Goal: Complete application form: Complete application form

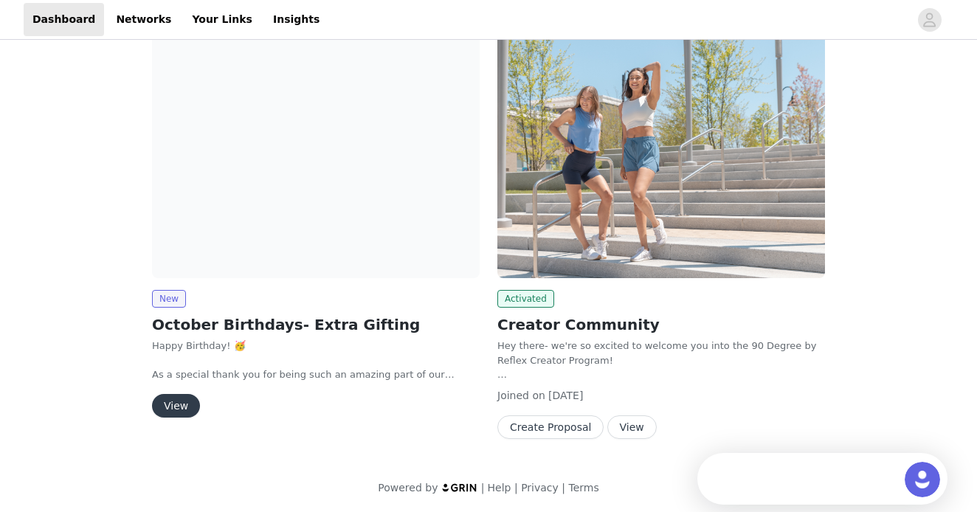
click at [177, 404] on button "View" at bounding box center [176, 406] width 48 height 24
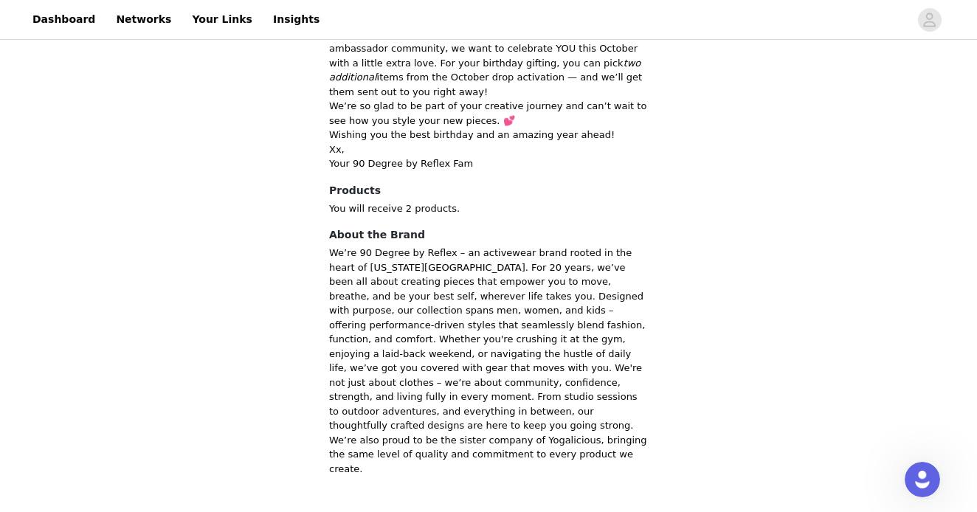
scroll to position [170, 0]
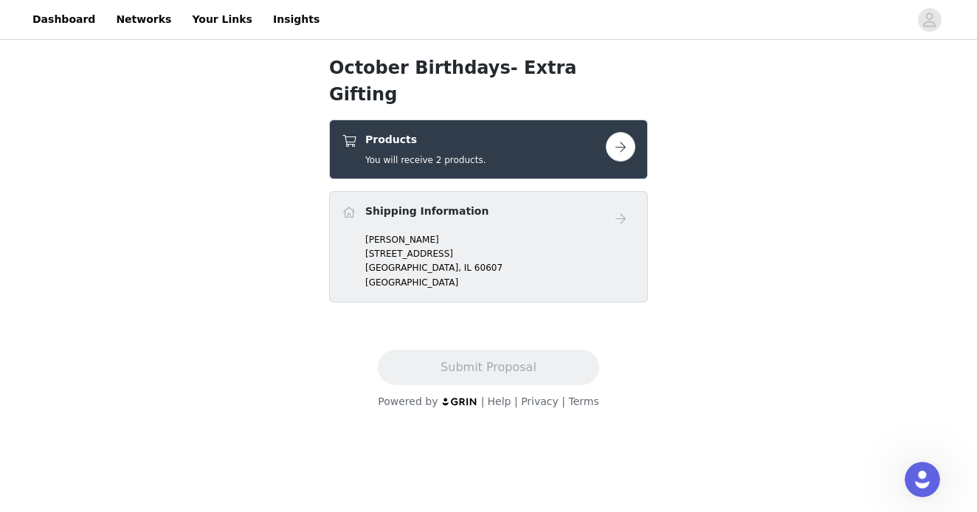
click at [629, 132] on button "button" at bounding box center [621, 147] width 30 height 30
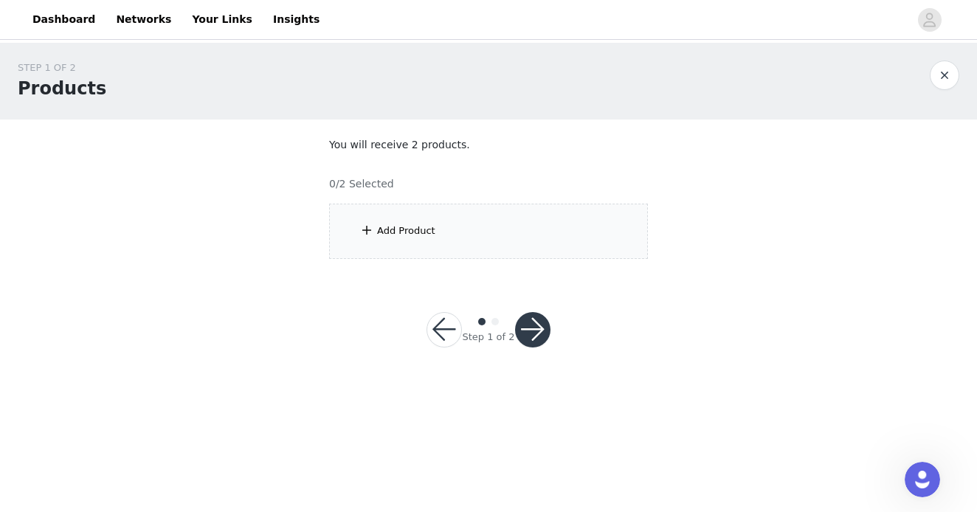
click at [427, 216] on div "Add Product" at bounding box center [488, 231] width 319 height 55
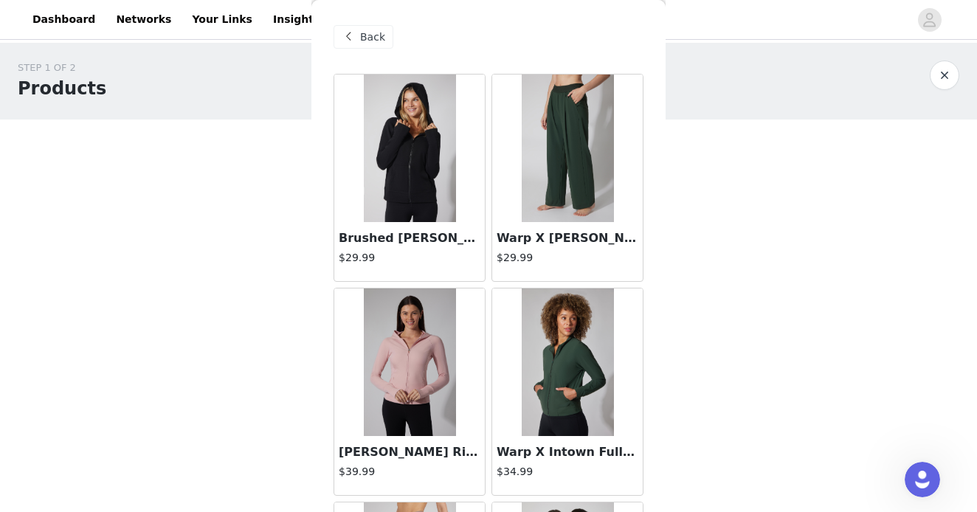
click at [568, 163] on img at bounding box center [568, 149] width 92 height 148
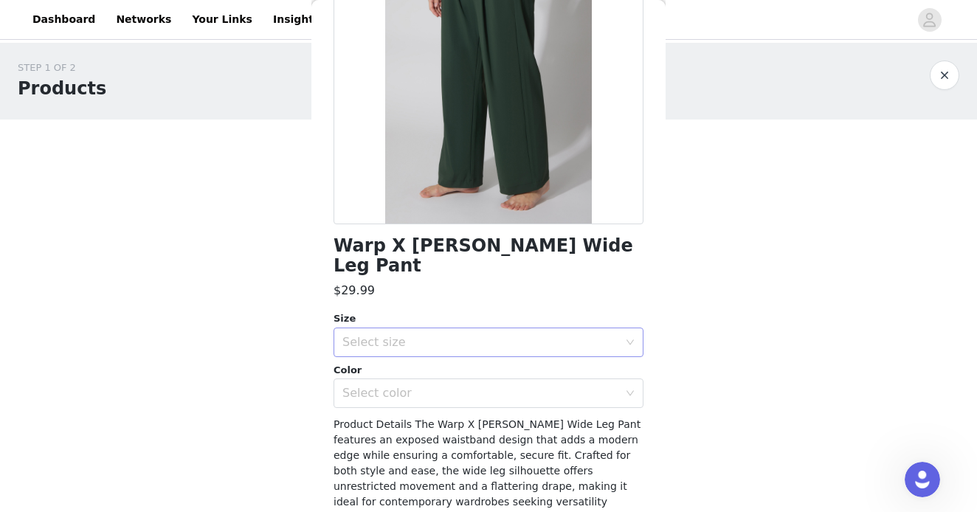
scroll to position [170, 0]
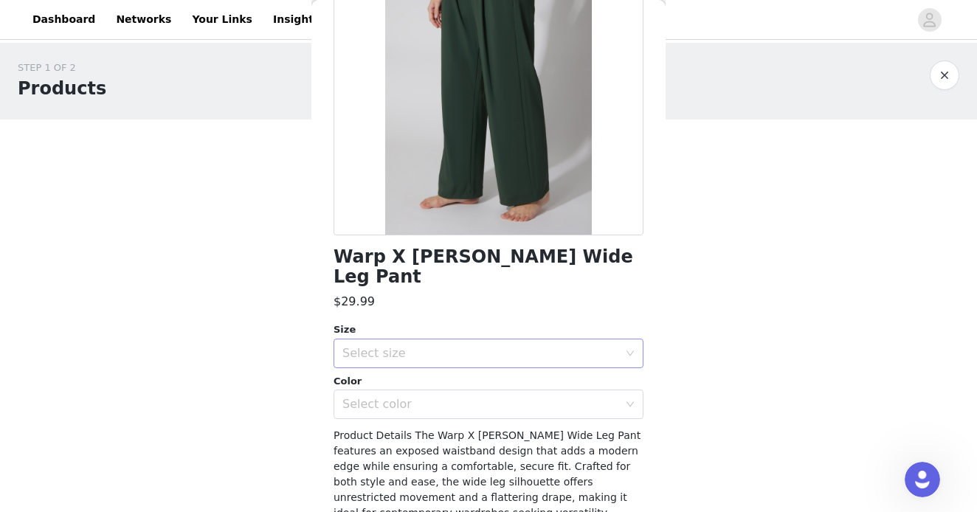
click at [591, 340] on div "Select size" at bounding box center [483, 354] width 283 height 28
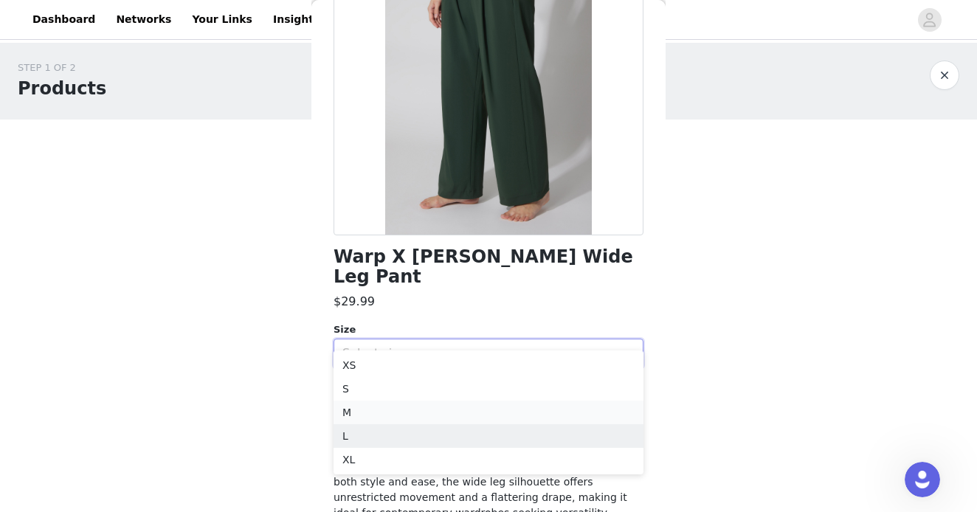
click at [368, 417] on li "M" at bounding box center [489, 413] width 310 height 24
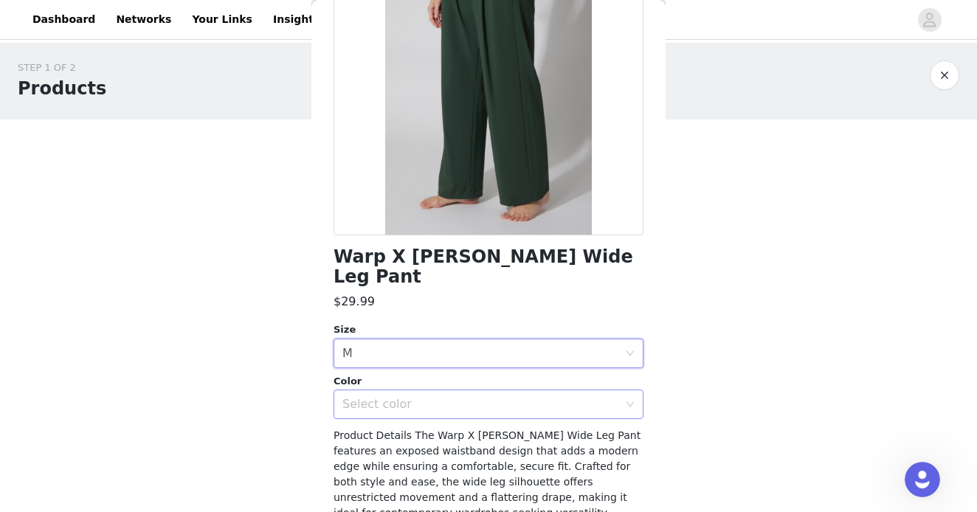
click at [462, 397] on div "Select color" at bounding box center [480, 404] width 276 height 15
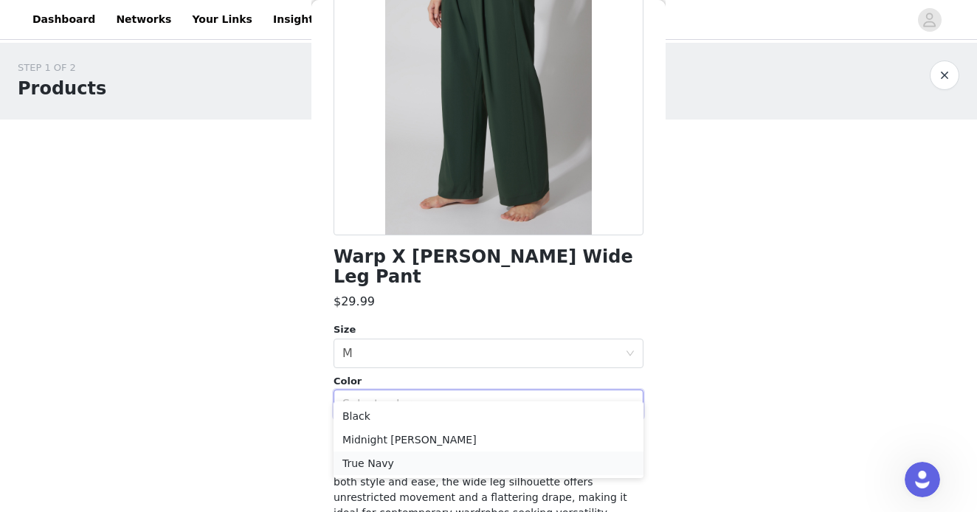
click at [397, 463] on li "True Navy" at bounding box center [489, 464] width 310 height 24
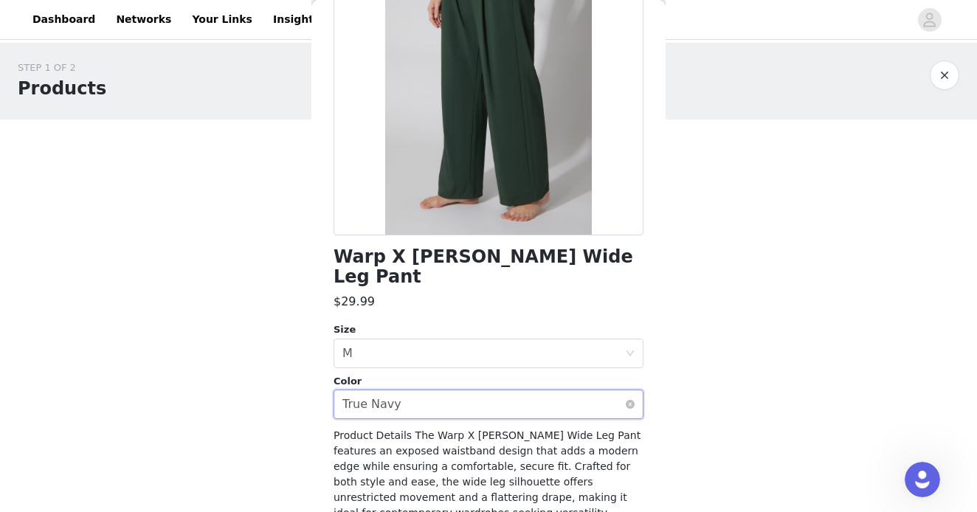
click at [444, 390] on div "Select color True Navy" at bounding box center [483, 404] width 283 height 28
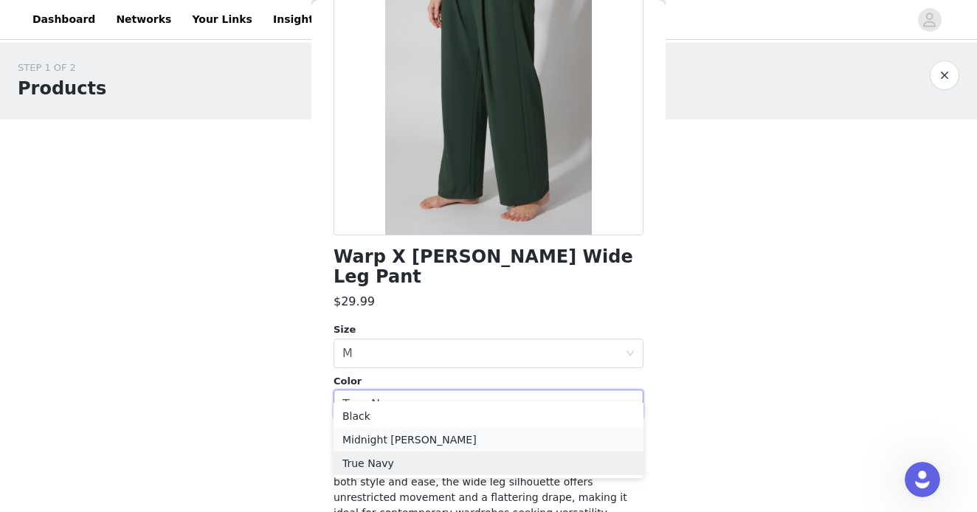
click at [398, 443] on li "Midnight Moss" at bounding box center [489, 440] width 310 height 24
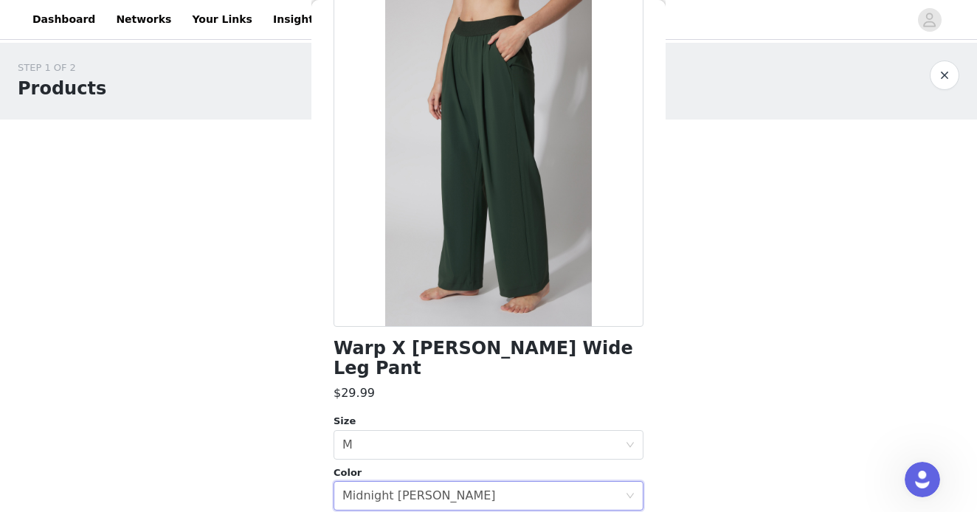
scroll to position [0, 0]
click at [946, 83] on button "button" at bounding box center [945, 76] width 30 height 30
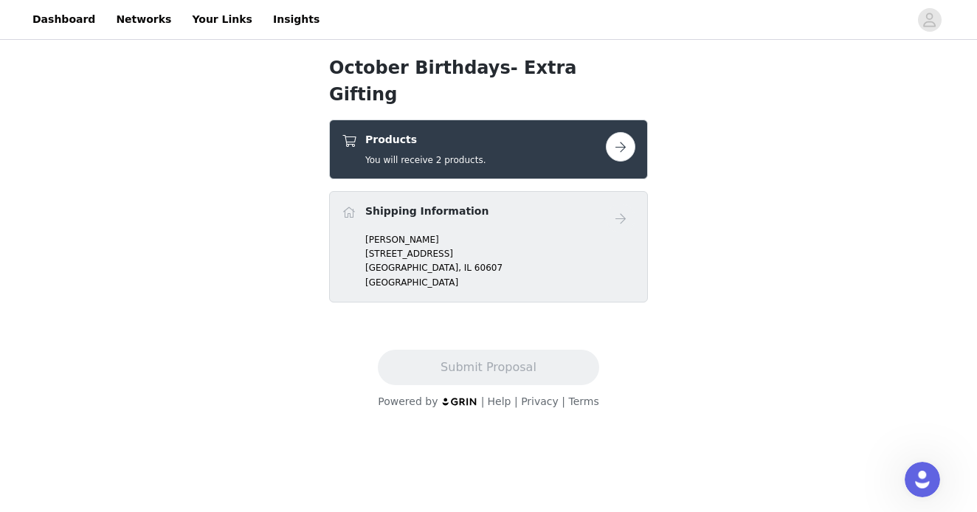
click at [618, 132] on button "button" at bounding box center [621, 147] width 30 height 30
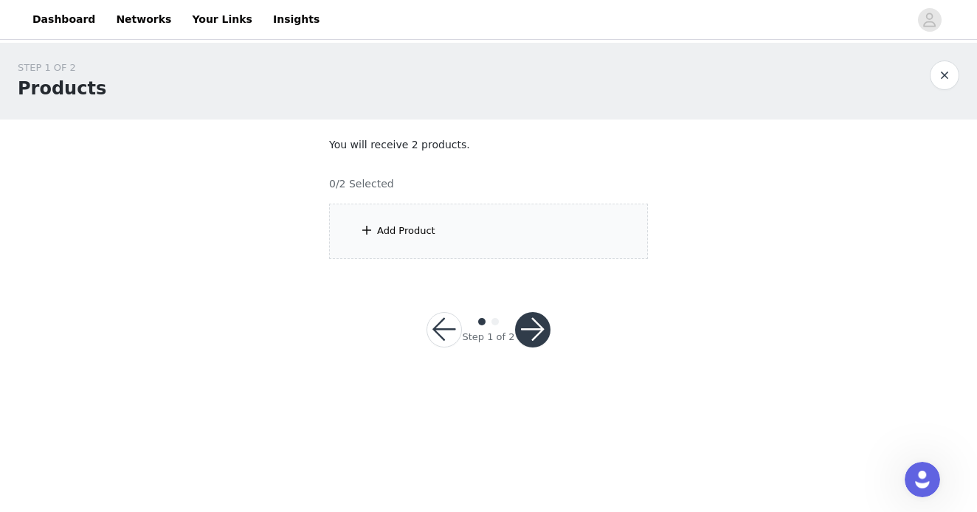
click at [391, 228] on div "Add Product" at bounding box center [406, 231] width 58 height 15
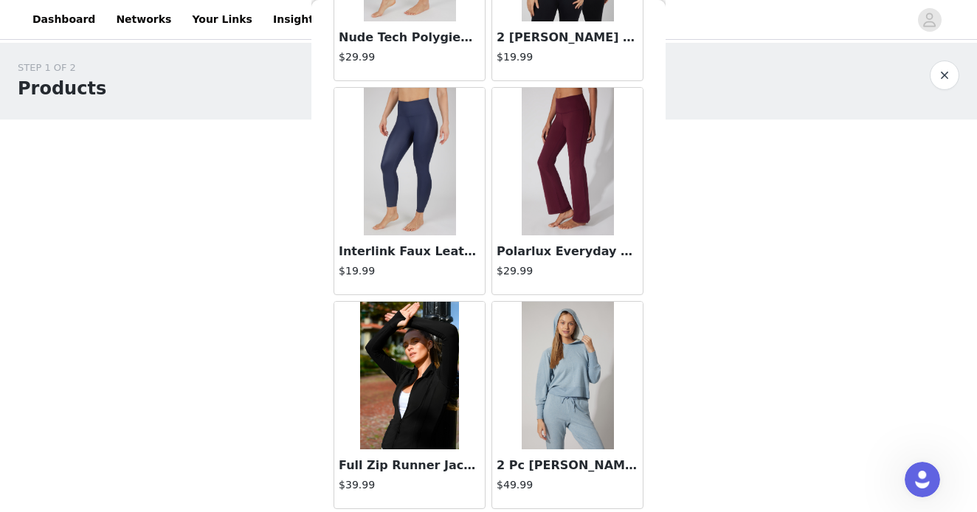
click at [576, 129] on img at bounding box center [568, 162] width 92 height 148
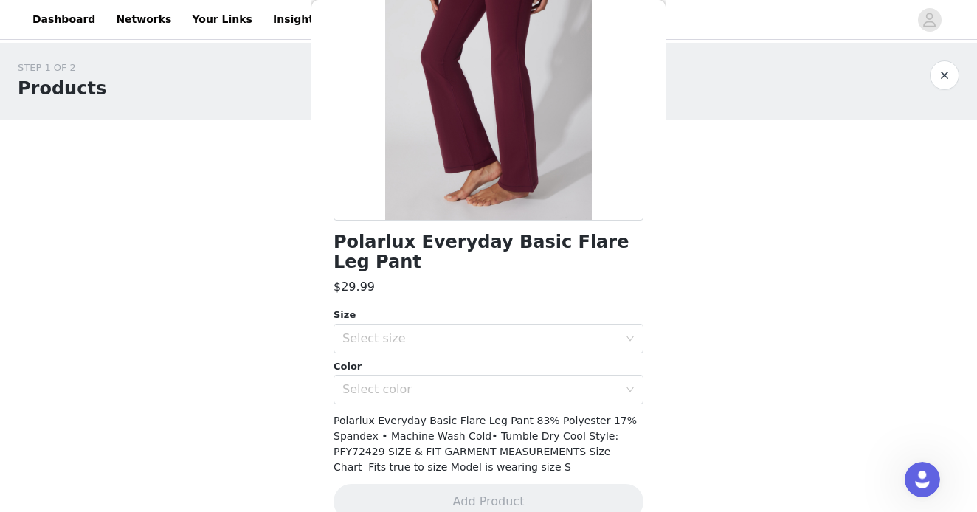
scroll to position [187, 0]
click at [527, 381] on div "Select color" at bounding box center [480, 388] width 276 height 15
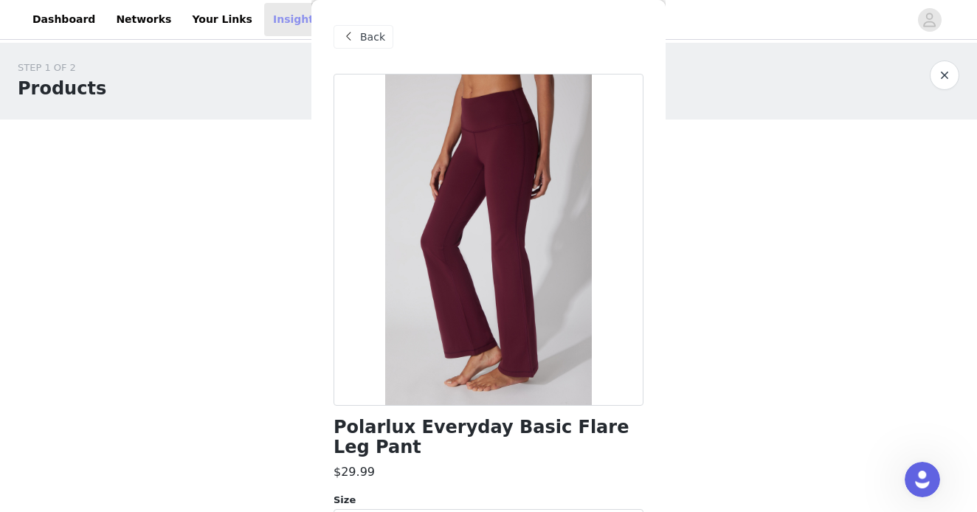
scroll to position [0, 0]
click at [371, 41] on span "Back" at bounding box center [372, 37] width 25 height 15
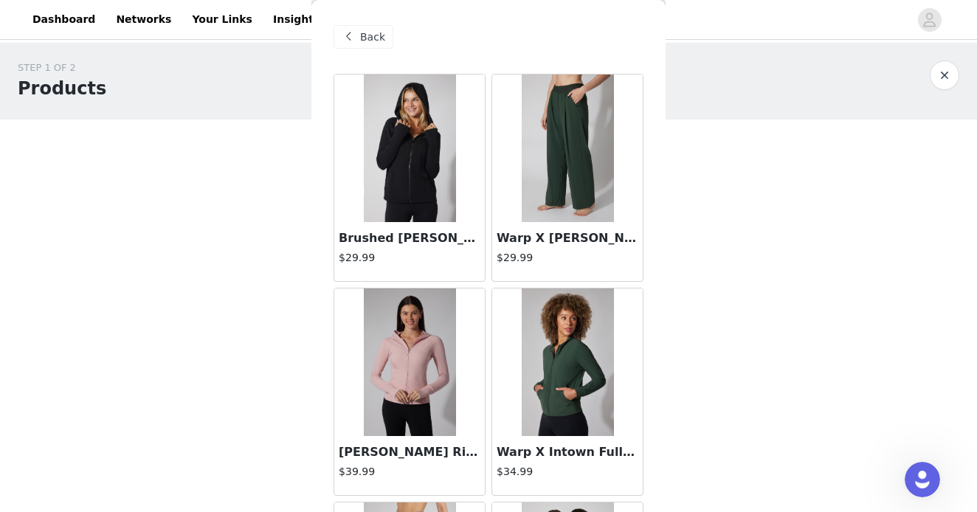
click at [555, 122] on img at bounding box center [568, 149] width 92 height 148
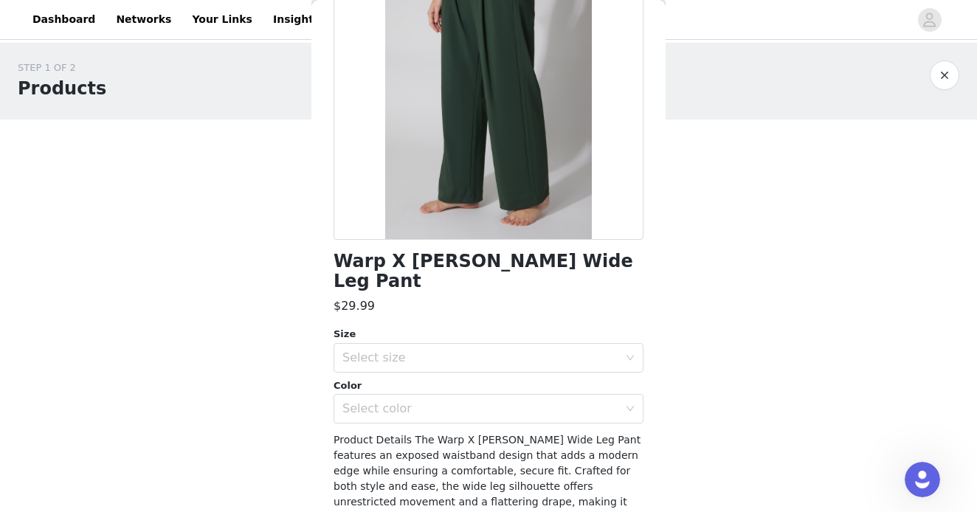
scroll to position [184, 0]
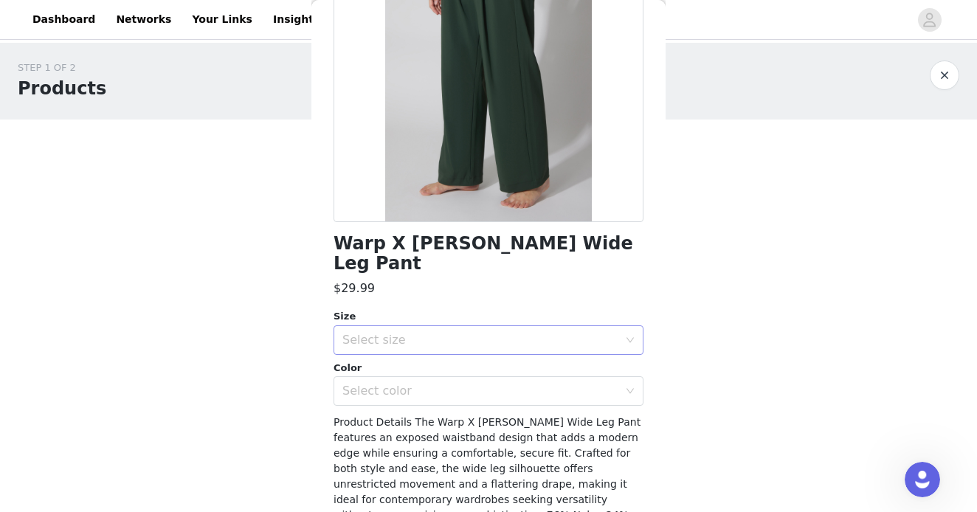
click at [369, 333] on div "Select size" at bounding box center [480, 340] width 276 height 15
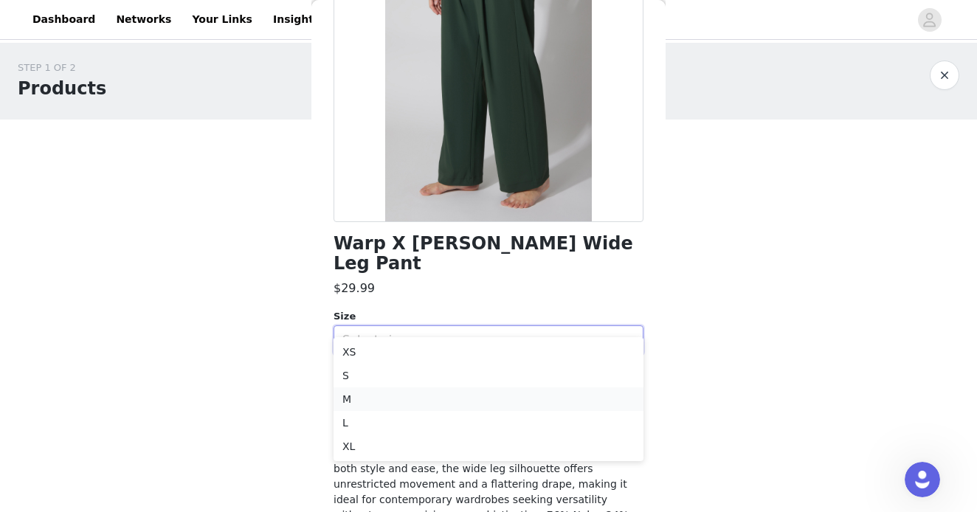
click at [358, 400] on li "M" at bounding box center [489, 399] width 310 height 24
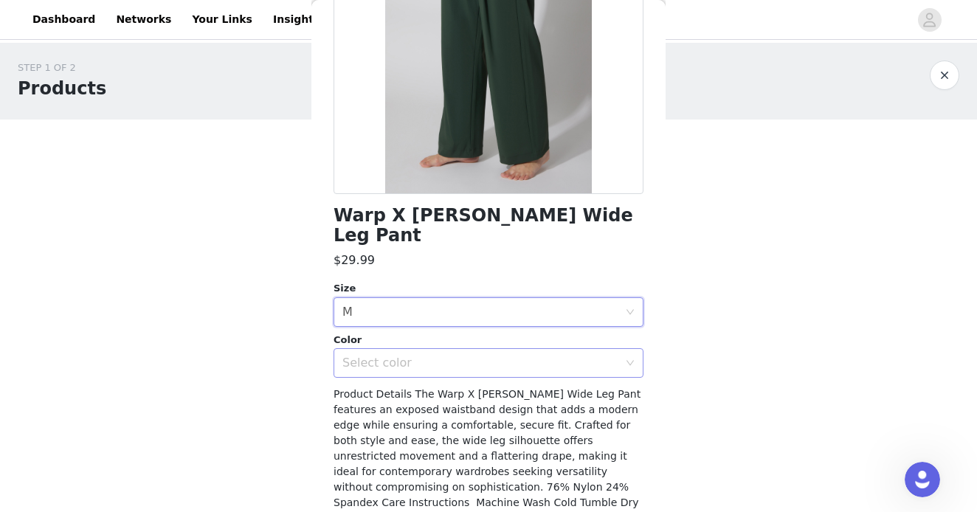
scroll to position [213, 0]
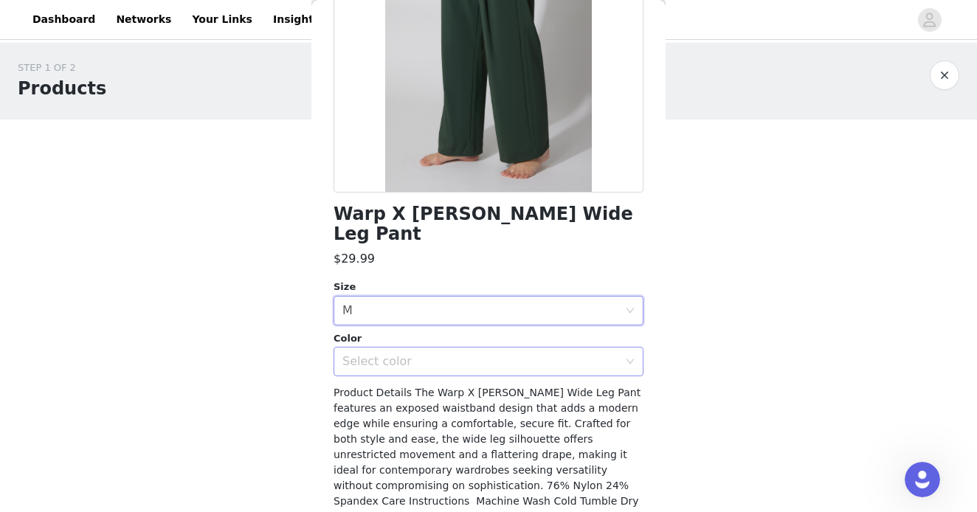
click at [496, 354] on div "Select color" at bounding box center [480, 361] width 276 height 15
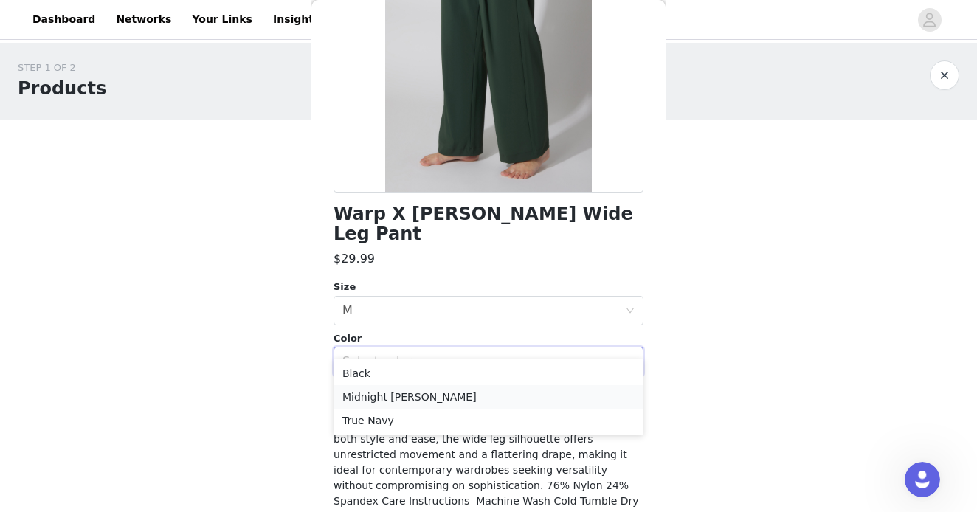
click at [448, 401] on li "Midnight Moss" at bounding box center [489, 397] width 310 height 24
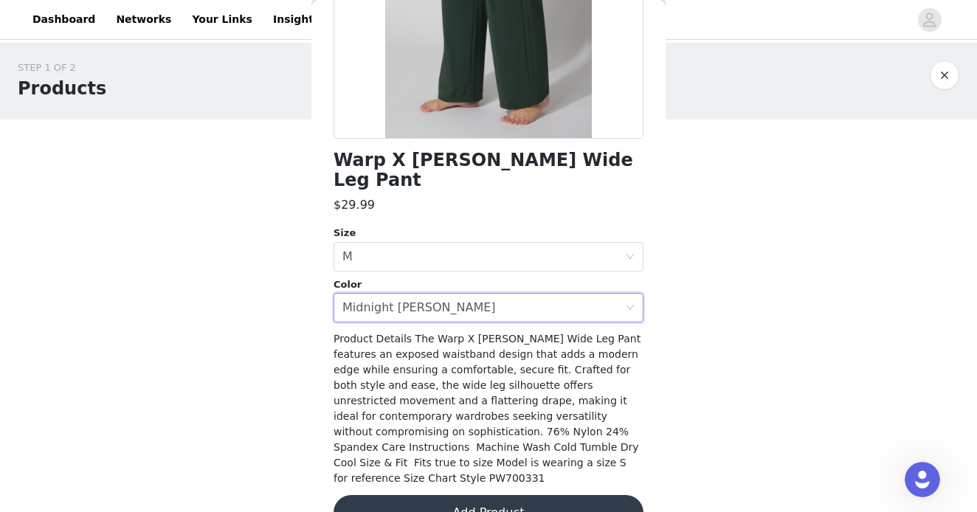
scroll to position [88, 0]
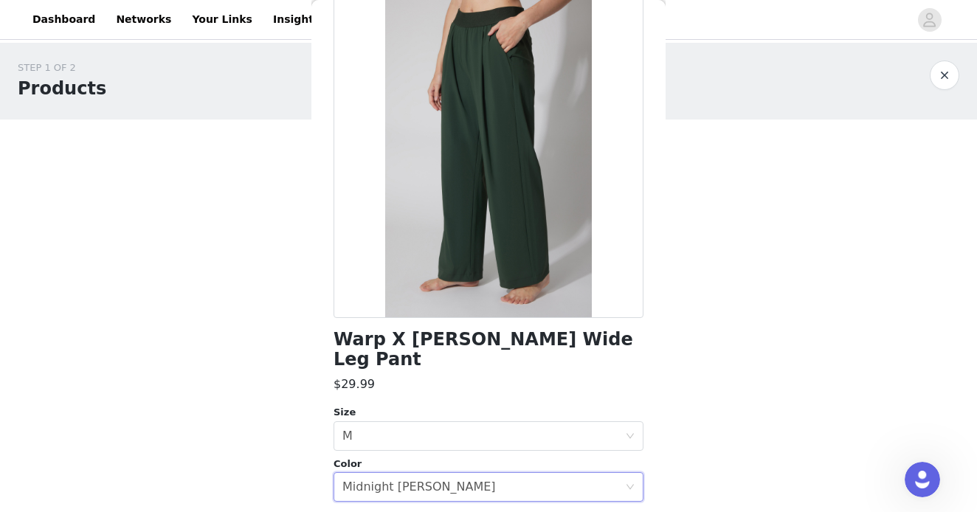
click at [942, 69] on button "button" at bounding box center [945, 76] width 30 height 30
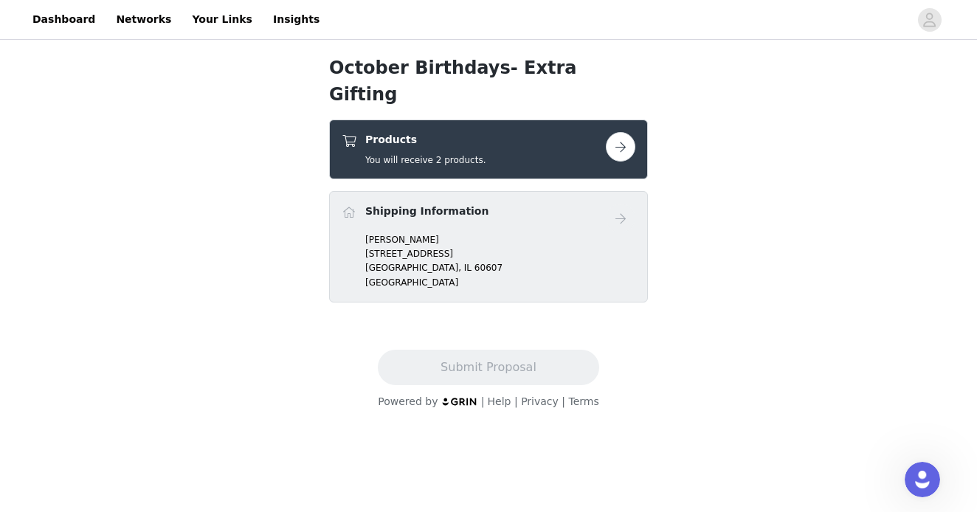
click at [466, 132] on h4 "Products" at bounding box center [425, 139] width 120 height 15
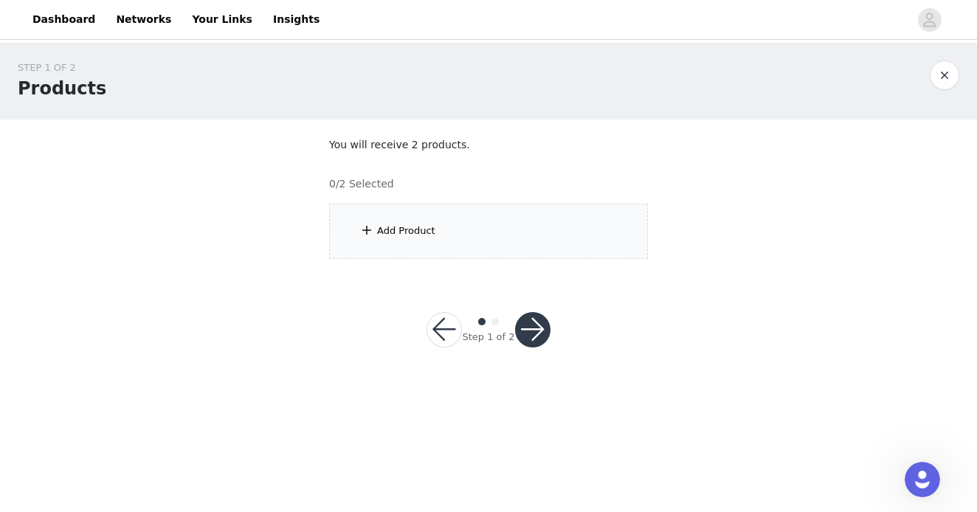
click at [407, 222] on div "Add Product" at bounding box center [488, 231] width 319 height 55
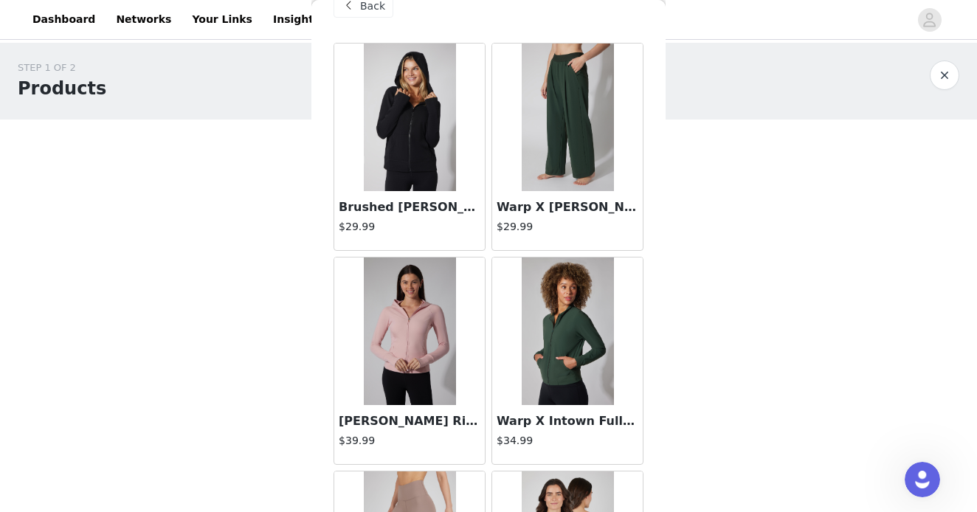
scroll to position [32, 0]
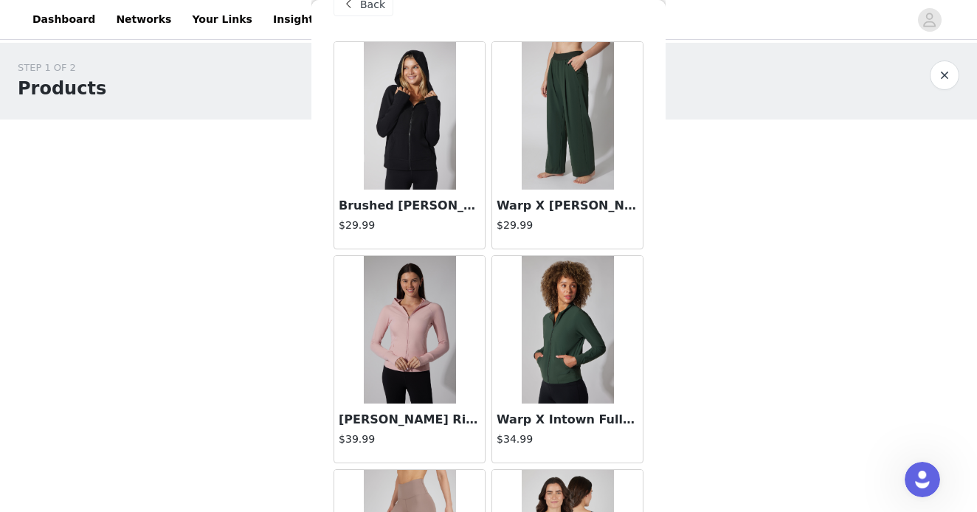
click at [424, 135] on img at bounding box center [410, 116] width 92 height 148
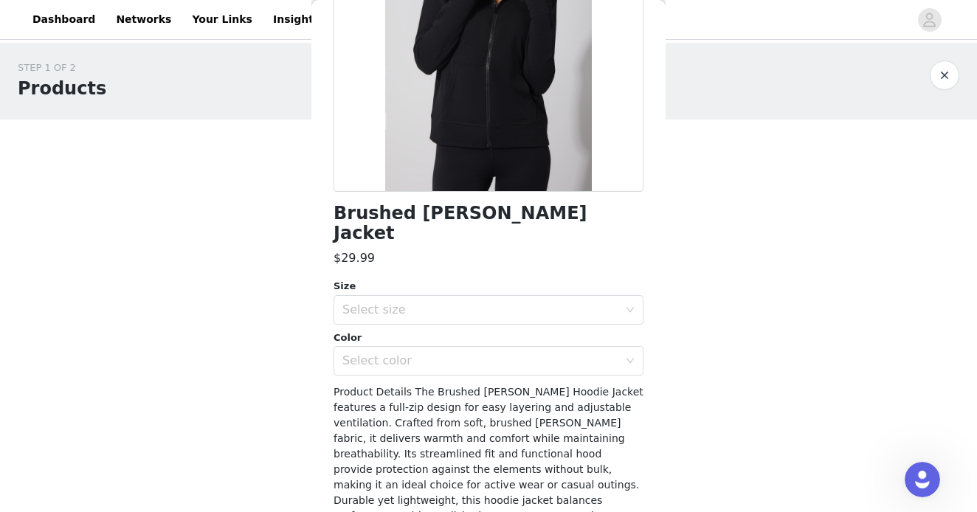
scroll to position [216, 0]
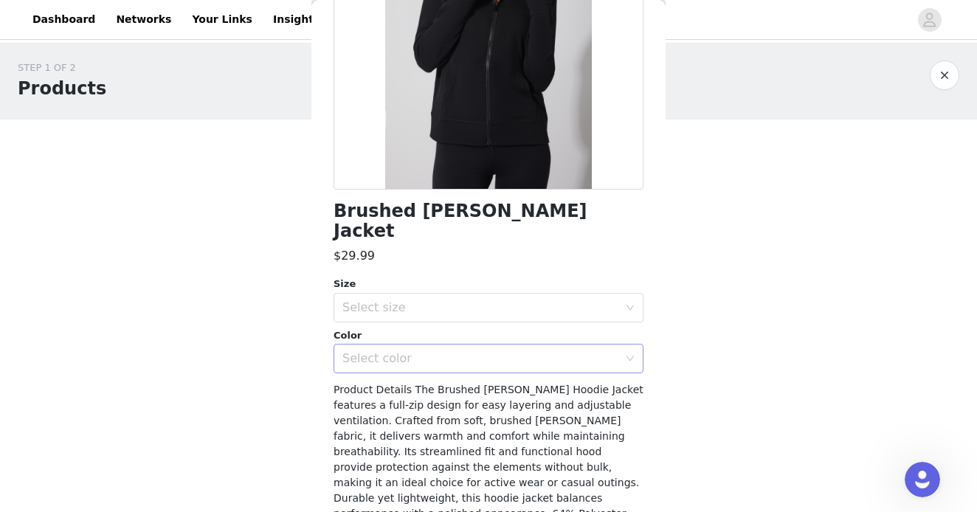
click at [475, 351] on div "Select color" at bounding box center [480, 358] width 276 height 15
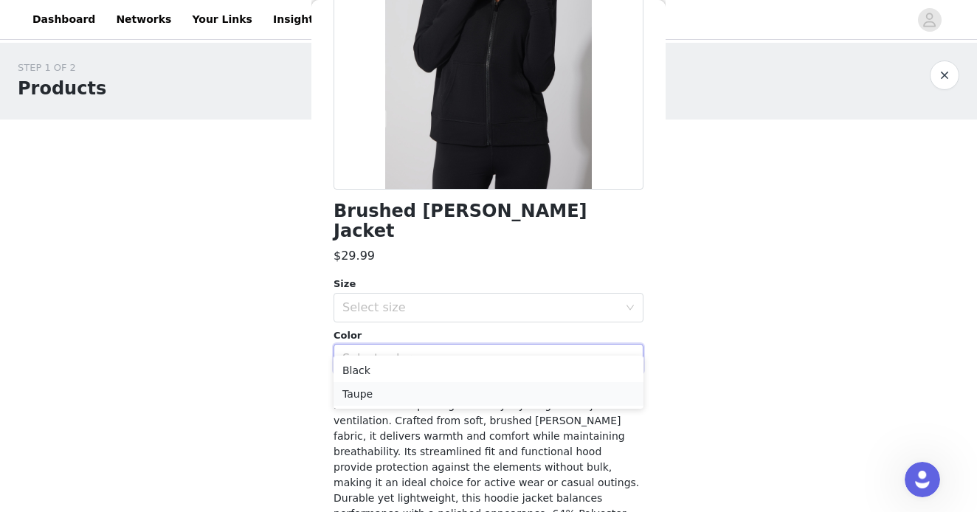
click at [452, 391] on li "Taupe" at bounding box center [489, 394] width 310 height 24
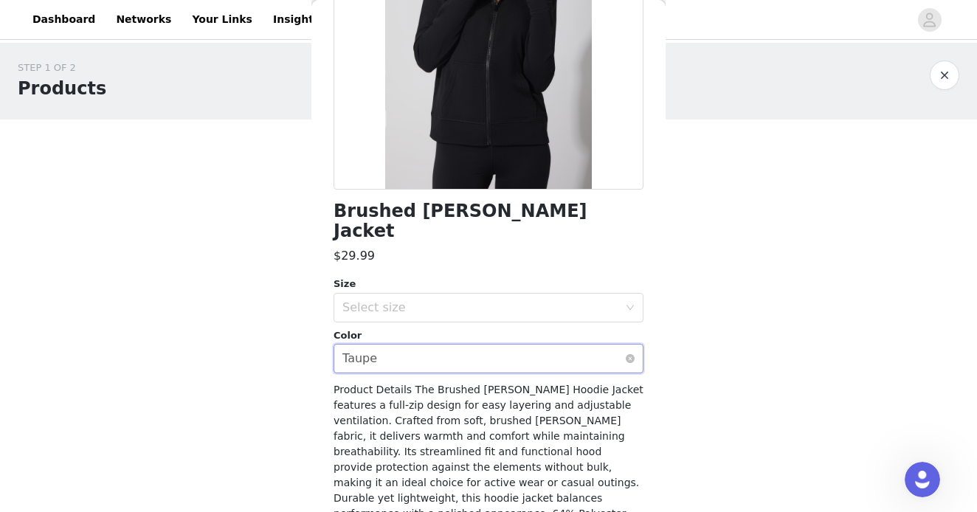
click at [477, 351] on div "Select color Taupe" at bounding box center [483, 359] width 283 height 28
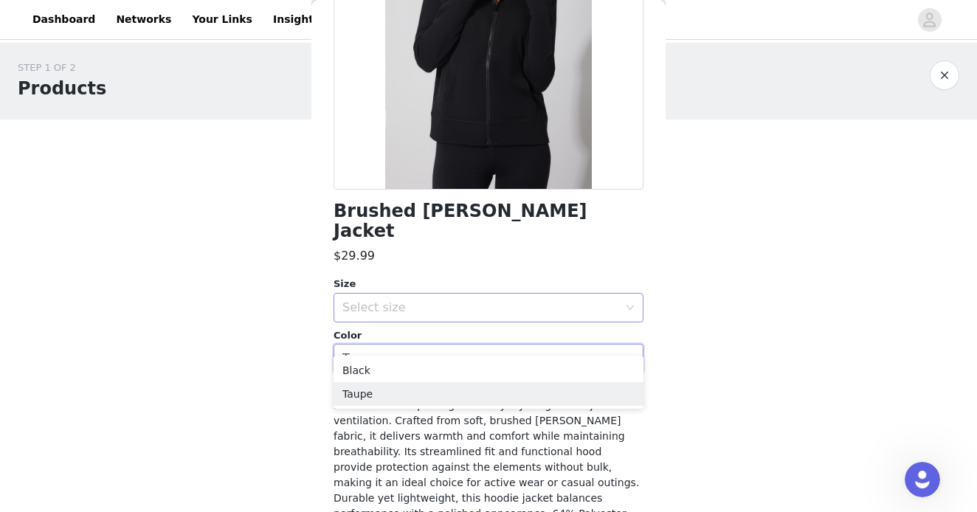
click at [512, 294] on div "Select size" at bounding box center [483, 308] width 283 height 28
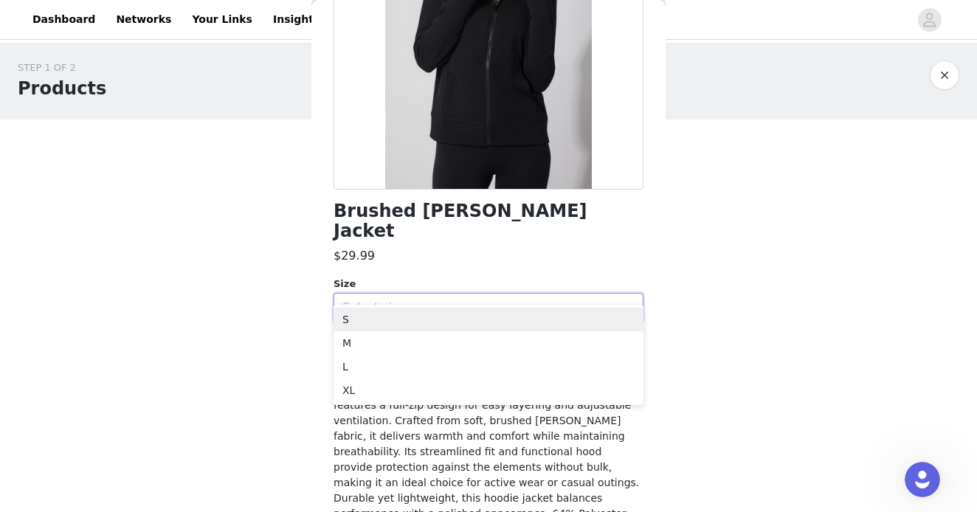
click at [720, 123] on div "STEP 1 OF 2 Products You will receive 2 products. 0/2 Selected Add Product Back…" at bounding box center [488, 160] width 977 height 234
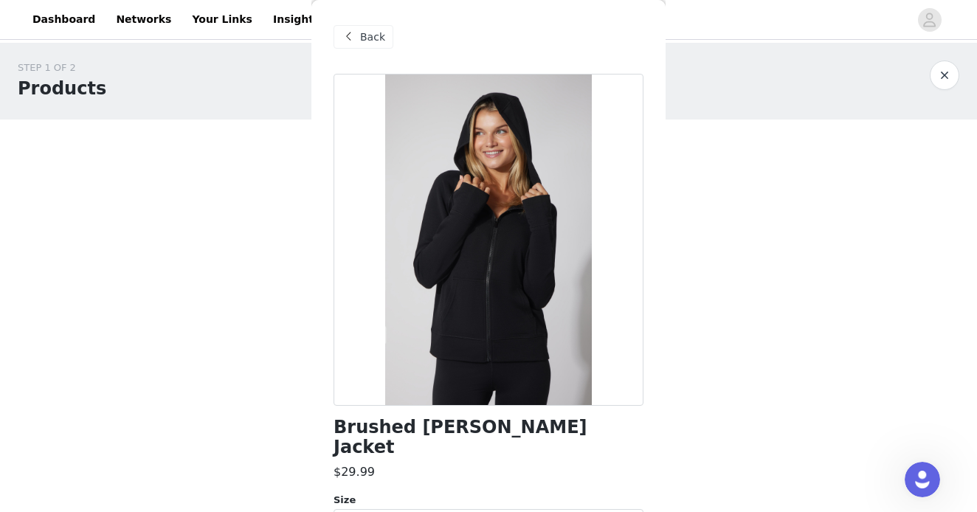
scroll to position [0, 0]
click at [380, 40] on span "Back" at bounding box center [372, 37] width 25 height 15
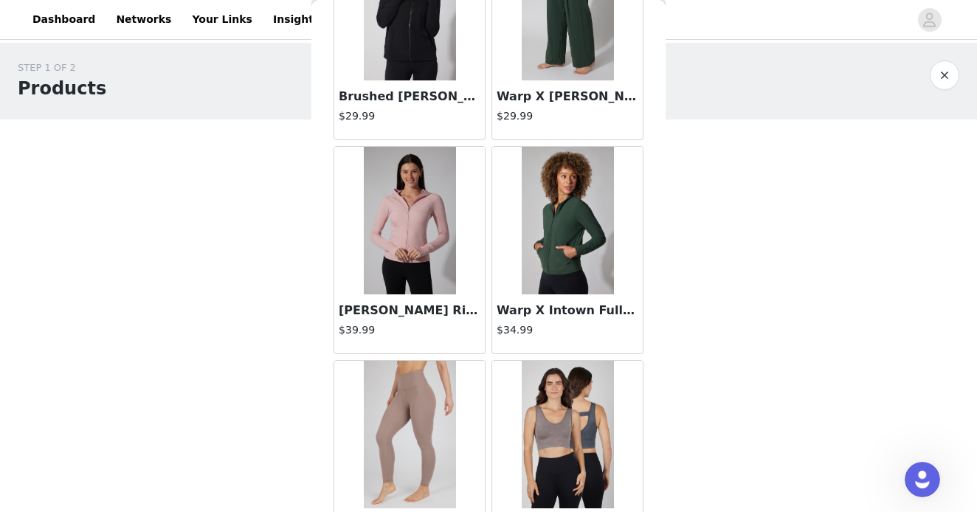
scroll to position [148, 0]
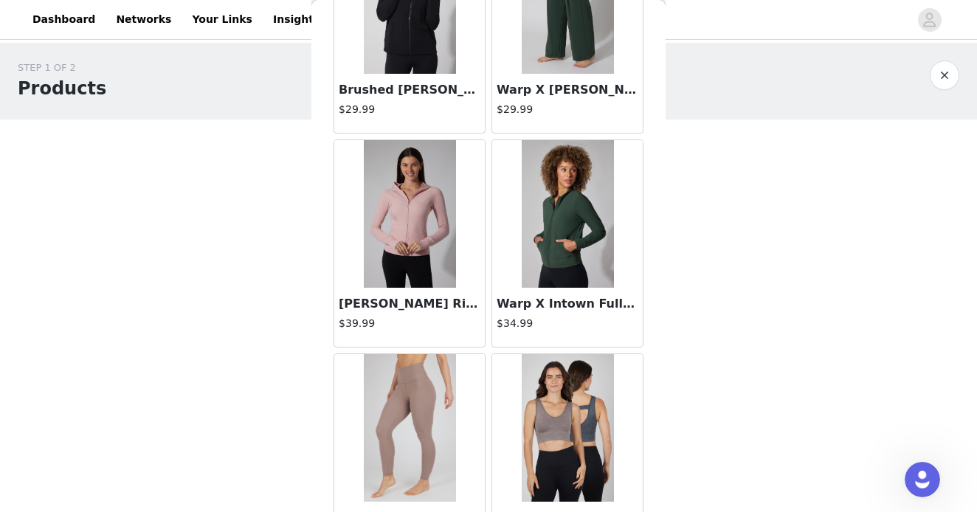
click at [398, 213] on img at bounding box center [410, 214] width 92 height 148
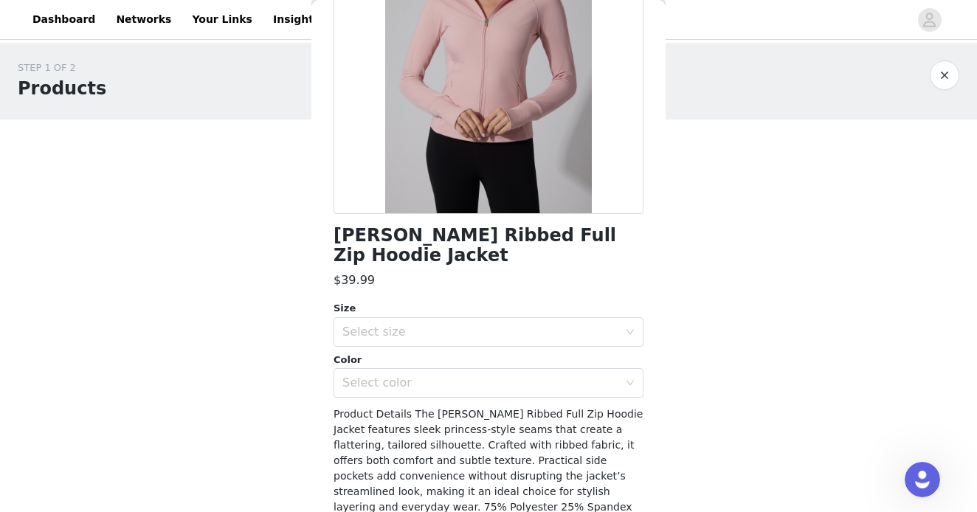
scroll to position [227, 0]
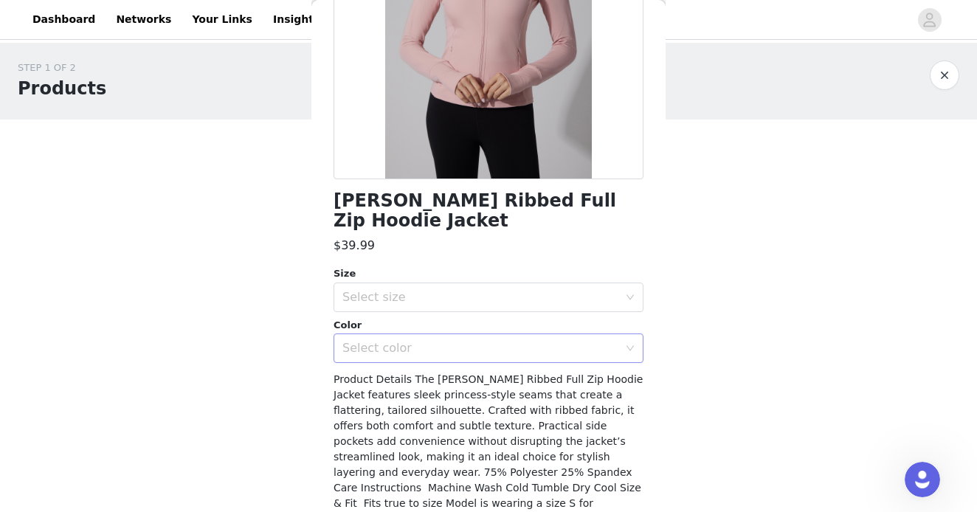
click at [472, 353] on div "Select color" at bounding box center [480, 348] width 276 height 15
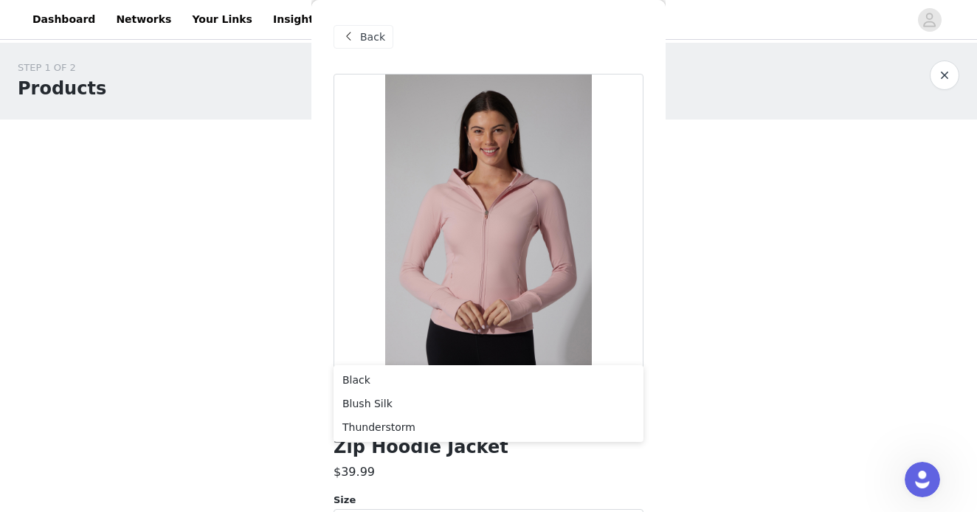
scroll to position [0, 0]
click at [362, 41] on span "Back" at bounding box center [372, 37] width 25 height 15
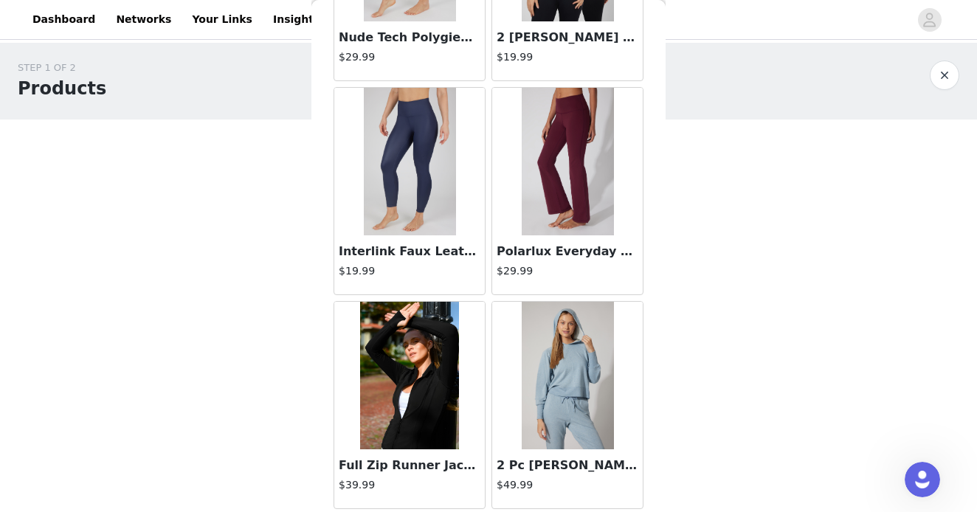
scroll to position [629, 0]
click at [402, 344] on img at bounding box center [409, 376] width 98 height 148
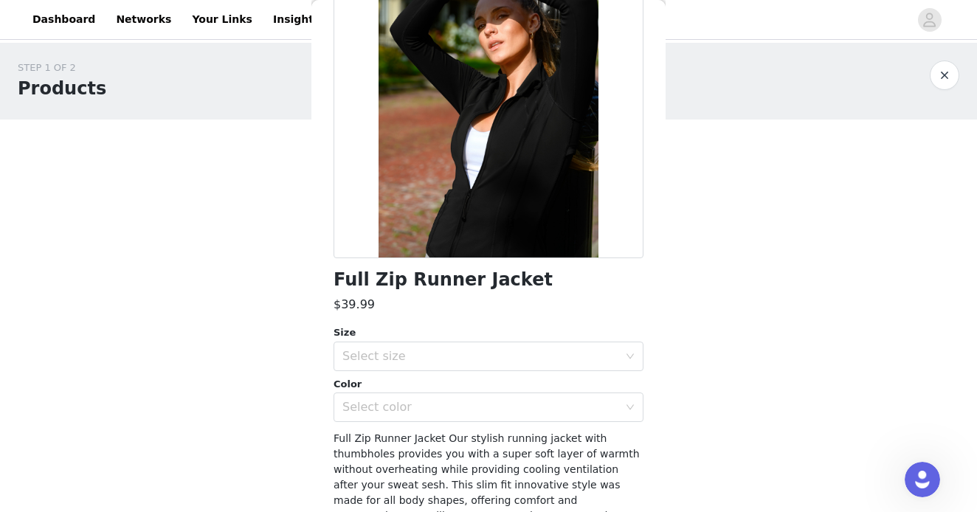
scroll to position [145, 0]
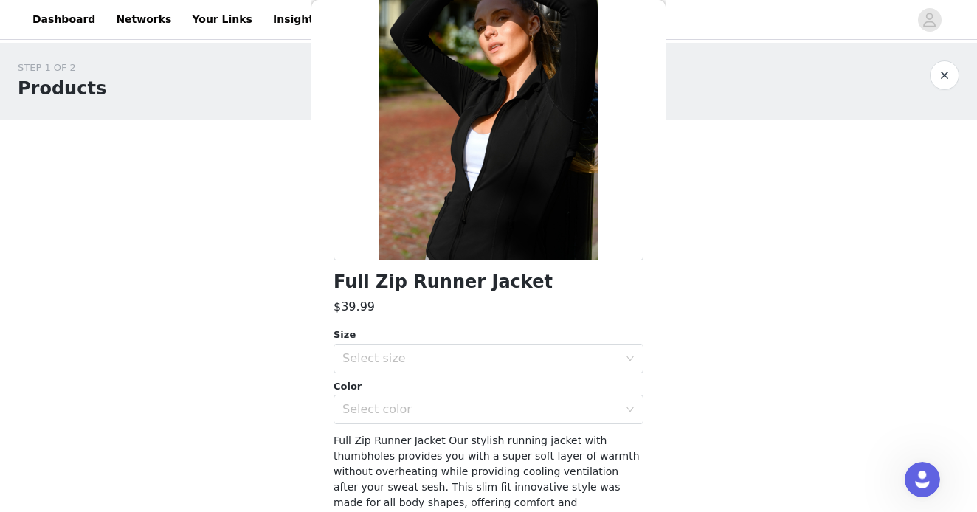
click at [424, 378] on div "Size Select size Color Select color" at bounding box center [489, 376] width 310 height 97
click at [418, 418] on div "Select color" at bounding box center [483, 410] width 283 height 28
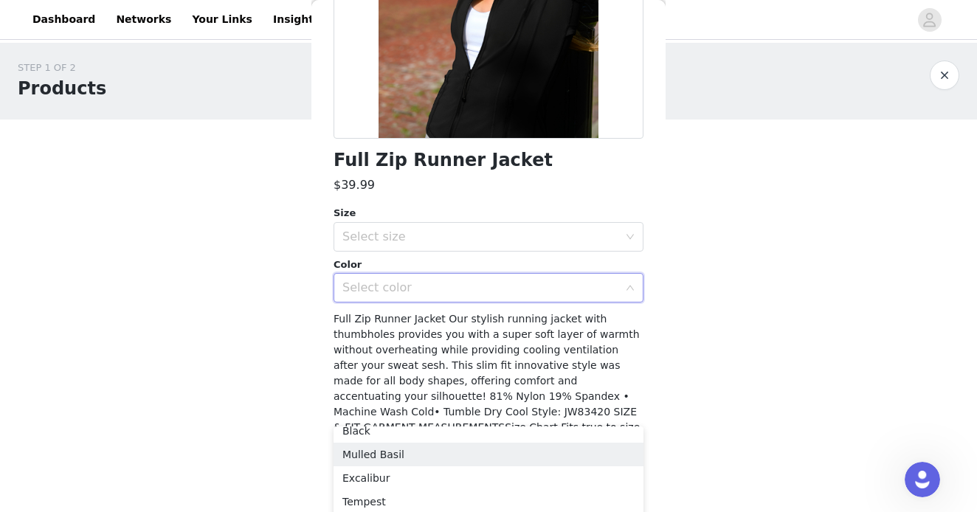
scroll to position [3, 0]
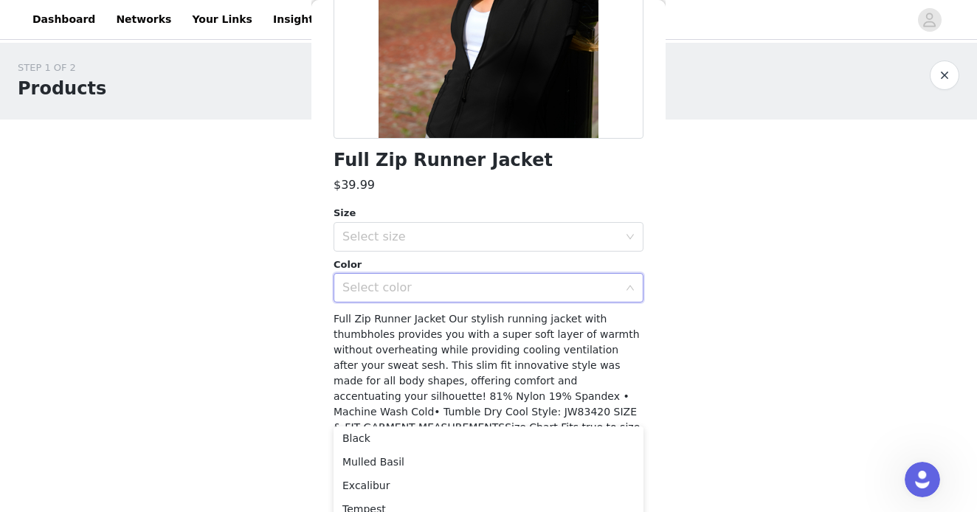
click at [418, 285] on div "Select color" at bounding box center [480, 287] width 276 height 15
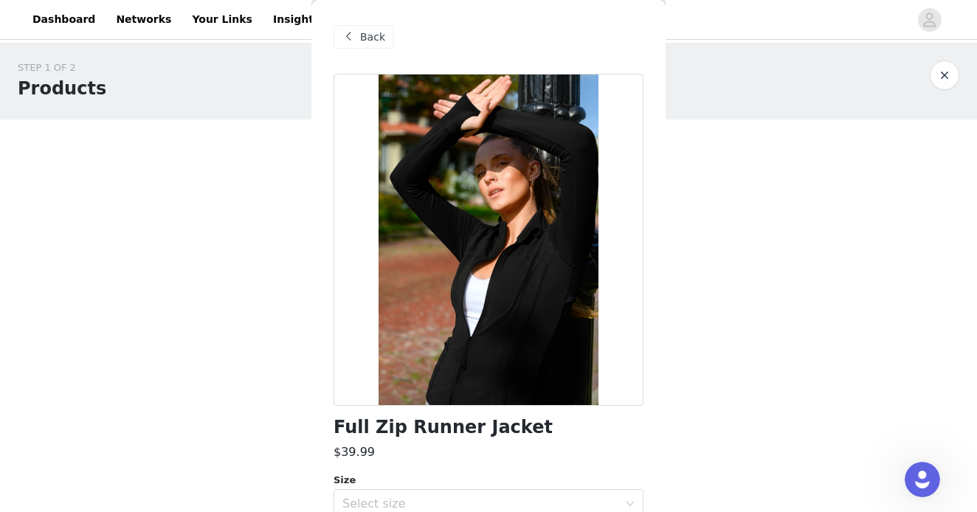
scroll to position [0, 0]
click at [373, 44] on span "Back" at bounding box center [372, 37] width 25 height 15
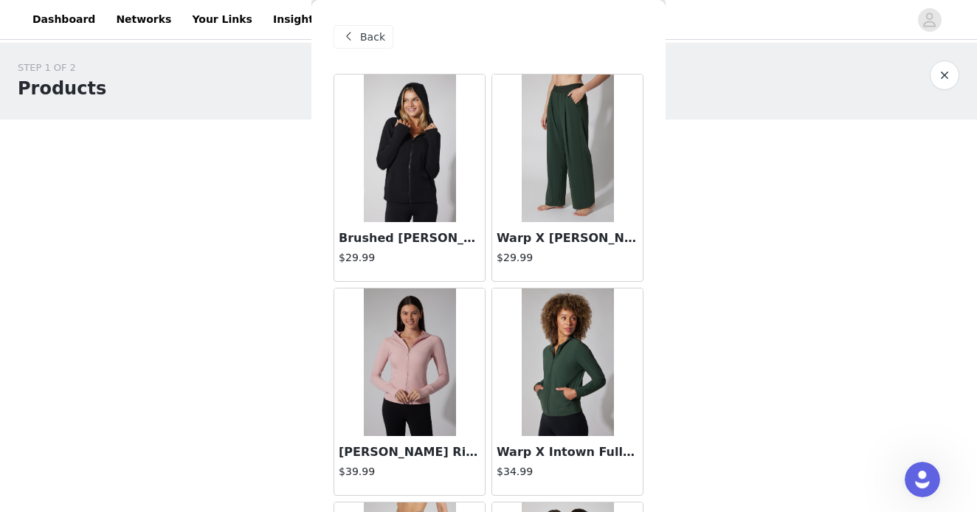
click at [589, 367] on img at bounding box center [568, 363] width 92 height 148
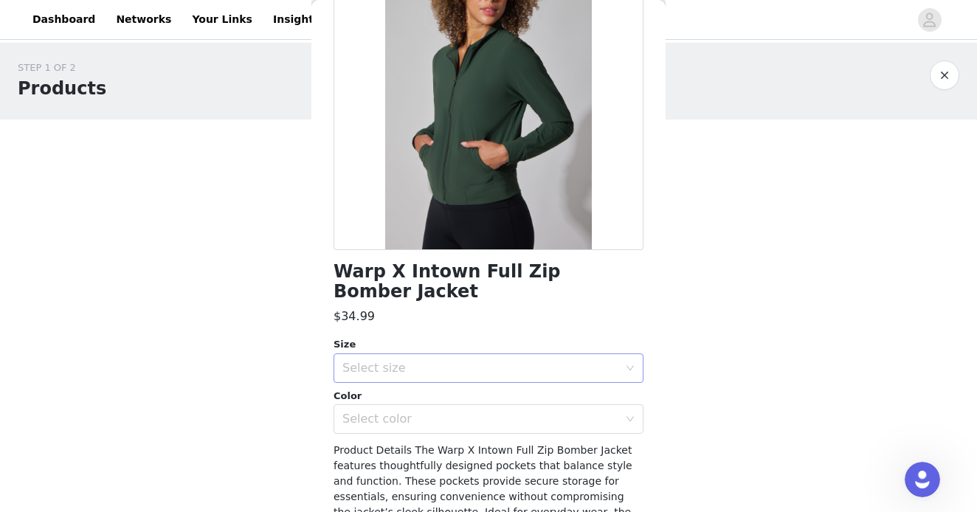
scroll to position [137, 0]
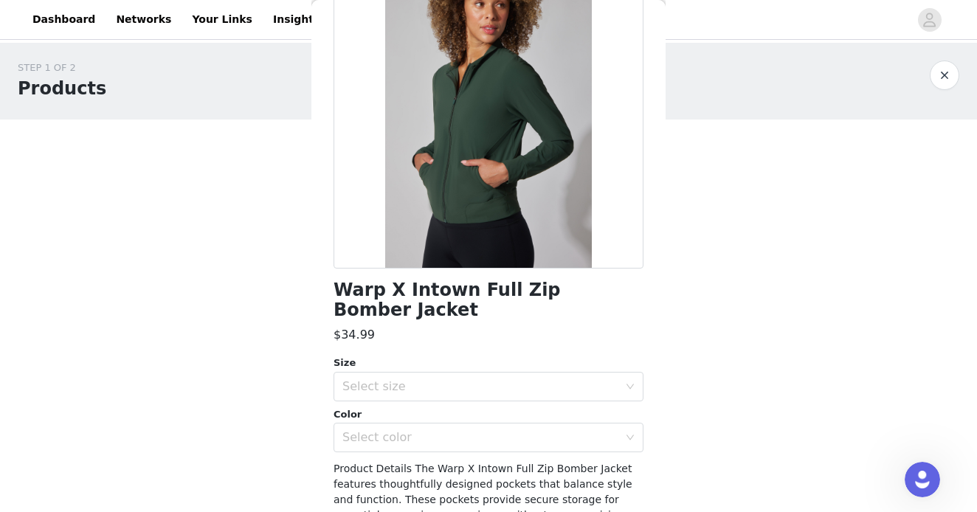
click at [524, 356] on div "Size" at bounding box center [489, 363] width 310 height 15
click at [580, 379] on div "Select size" at bounding box center [480, 386] width 276 height 15
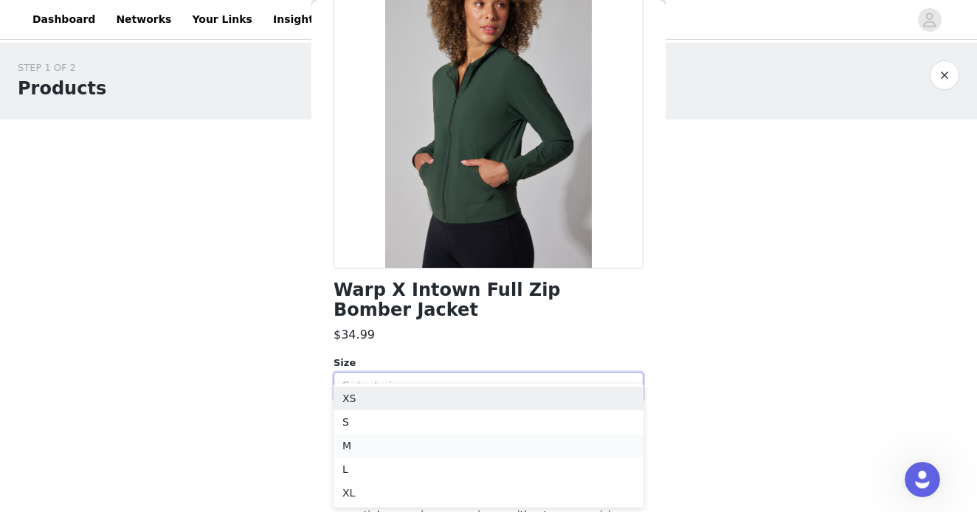
scroll to position [0, 0]
click at [358, 437] on li "M" at bounding box center [489, 446] width 310 height 24
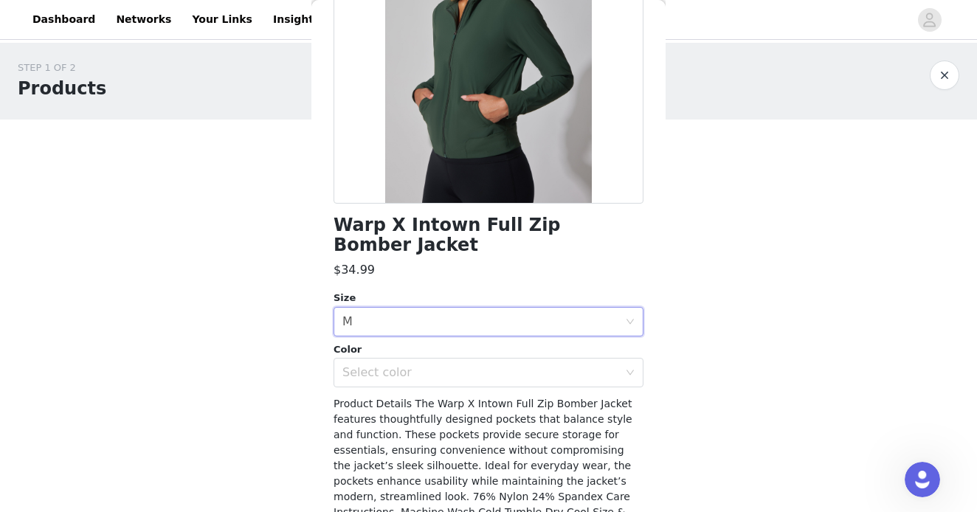
scroll to position [203, 0]
click at [500, 365] on div "Select color" at bounding box center [480, 372] width 276 height 15
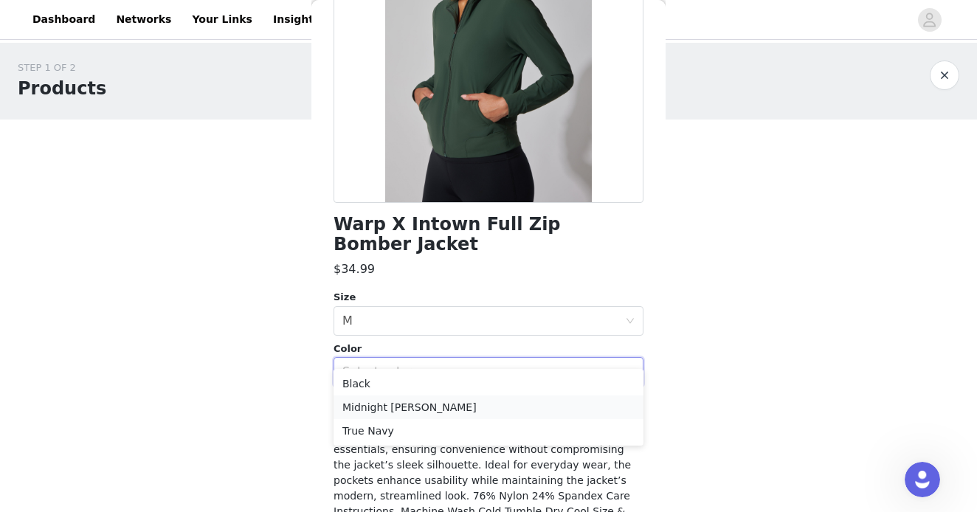
click at [387, 406] on li "Midnight Moss" at bounding box center [489, 408] width 310 height 24
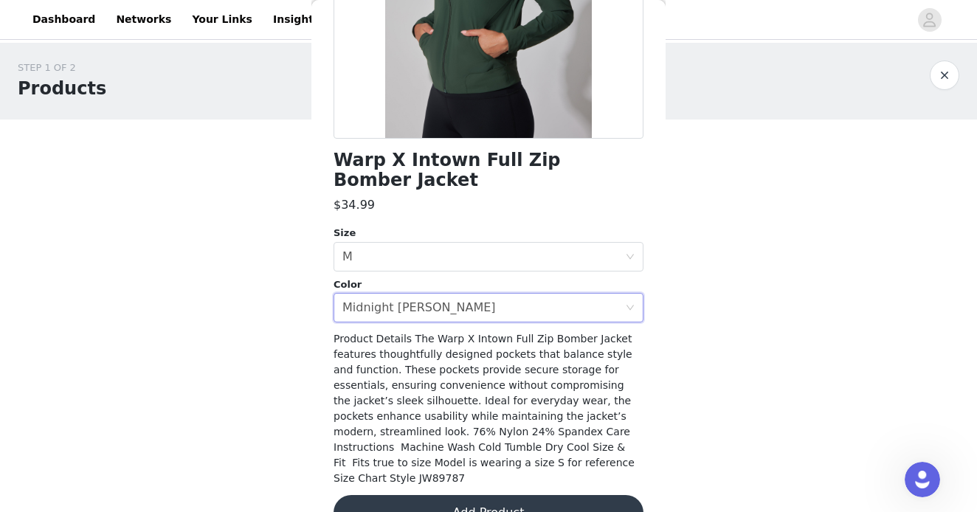
scroll to position [0, 0]
click at [505, 495] on button "Add Product" at bounding box center [489, 512] width 310 height 35
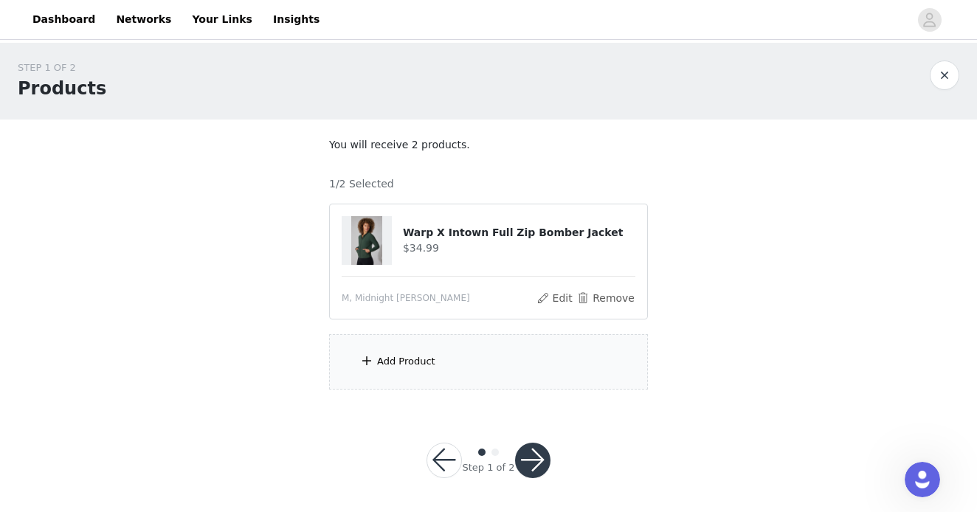
click at [372, 359] on span at bounding box center [366, 361] width 15 height 18
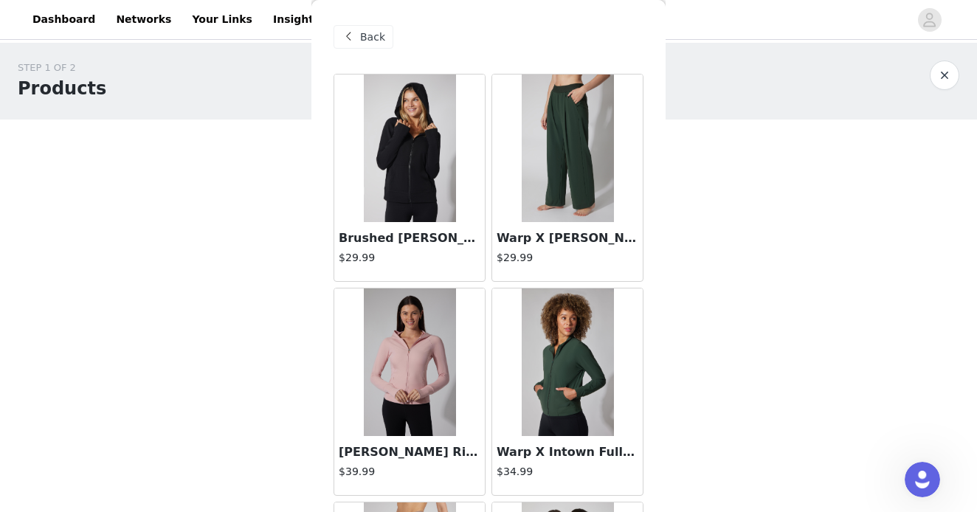
click at [524, 163] on img at bounding box center [568, 149] width 92 height 148
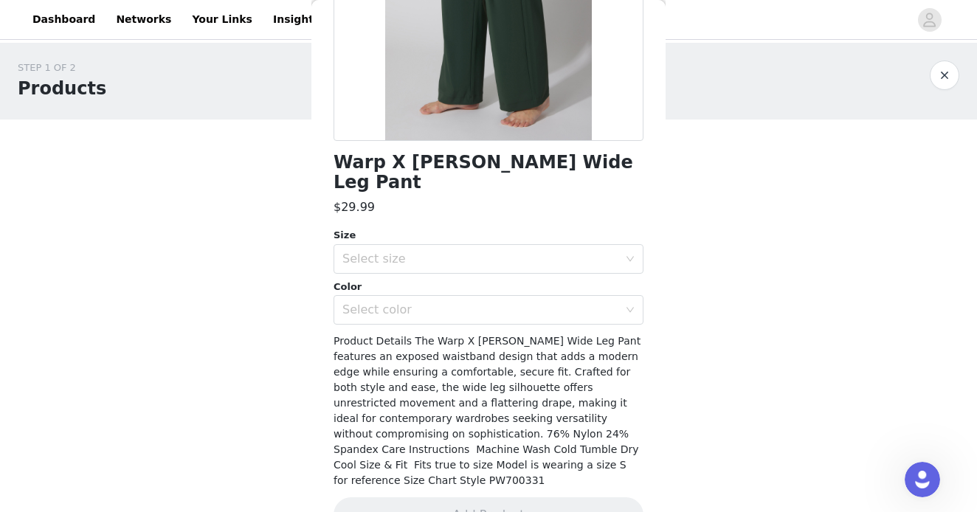
scroll to position [267, 0]
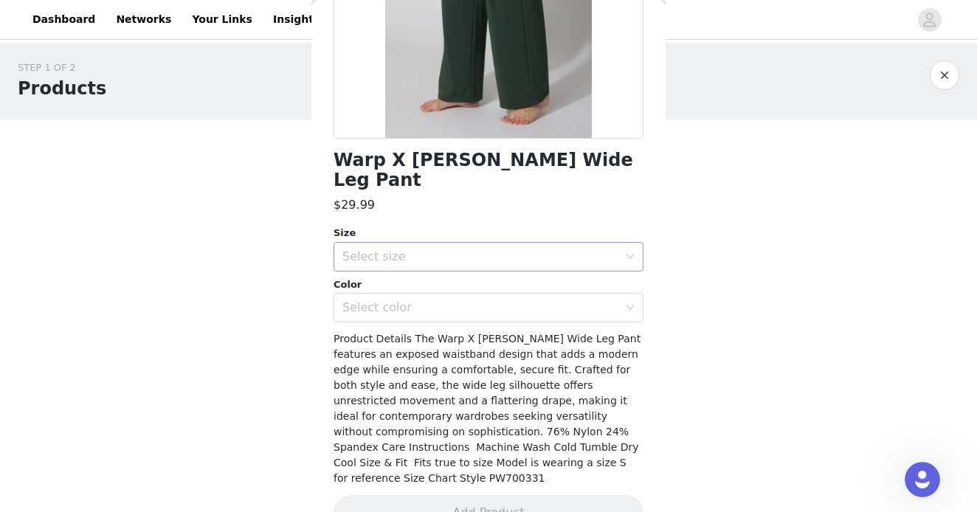
click at [405, 242] on div "Select size" at bounding box center [489, 257] width 310 height 30
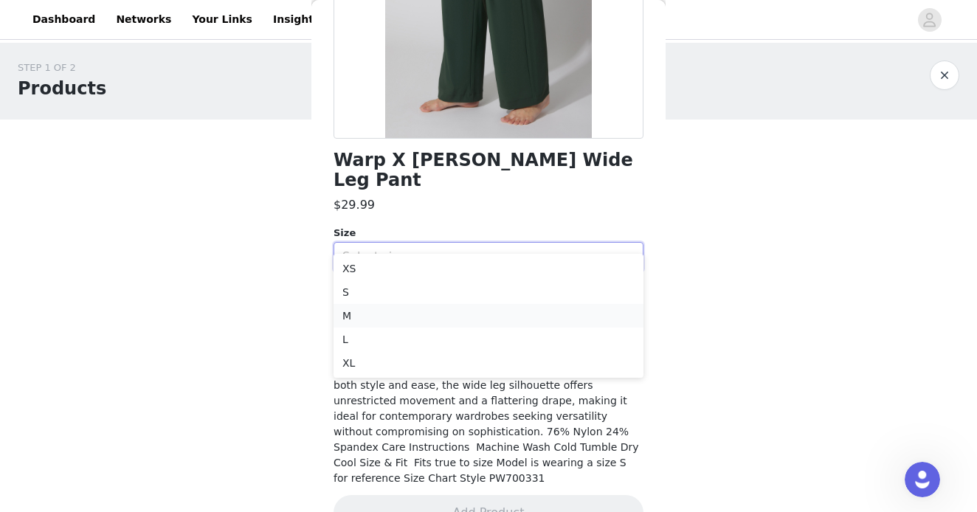
click at [393, 306] on li "M" at bounding box center [489, 316] width 310 height 24
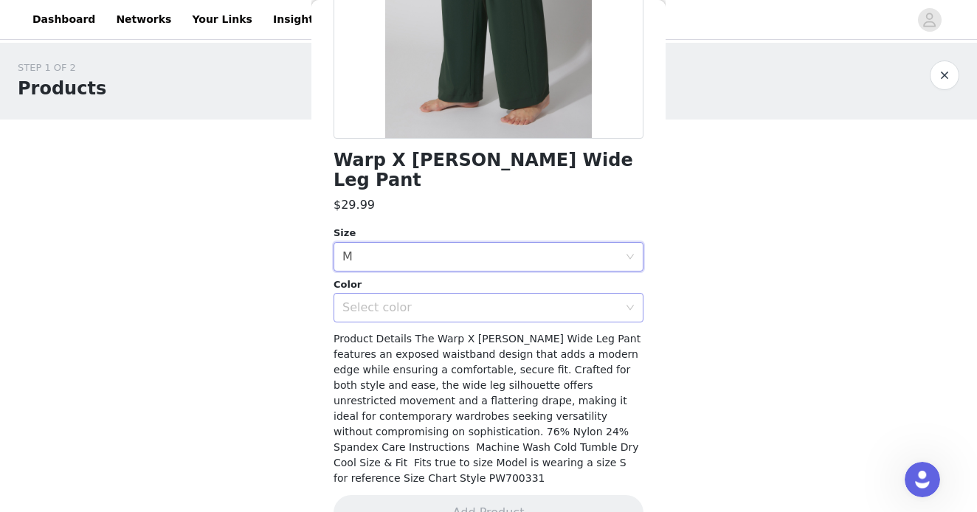
click at [416, 300] on div "Select color" at bounding box center [480, 307] width 276 height 15
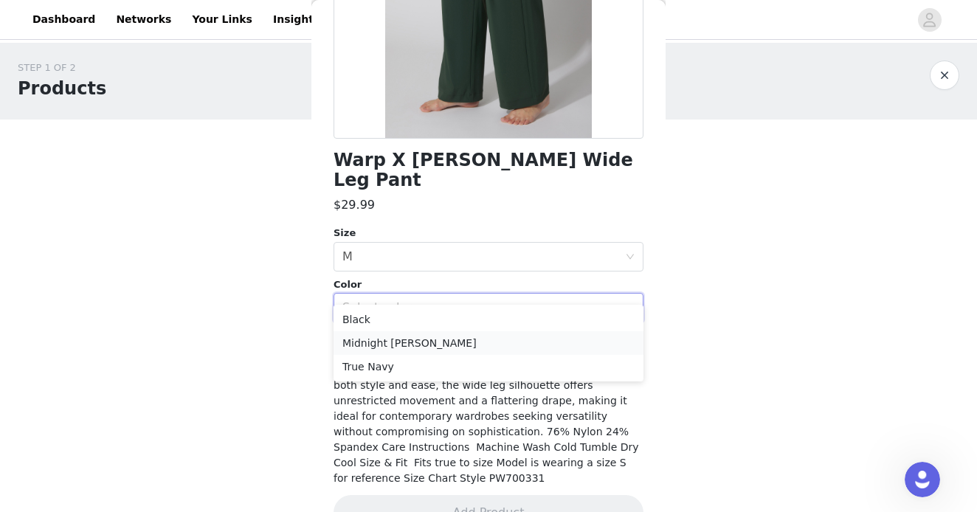
click at [410, 348] on li "Midnight Moss" at bounding box center [489, 343] width 310 height 24
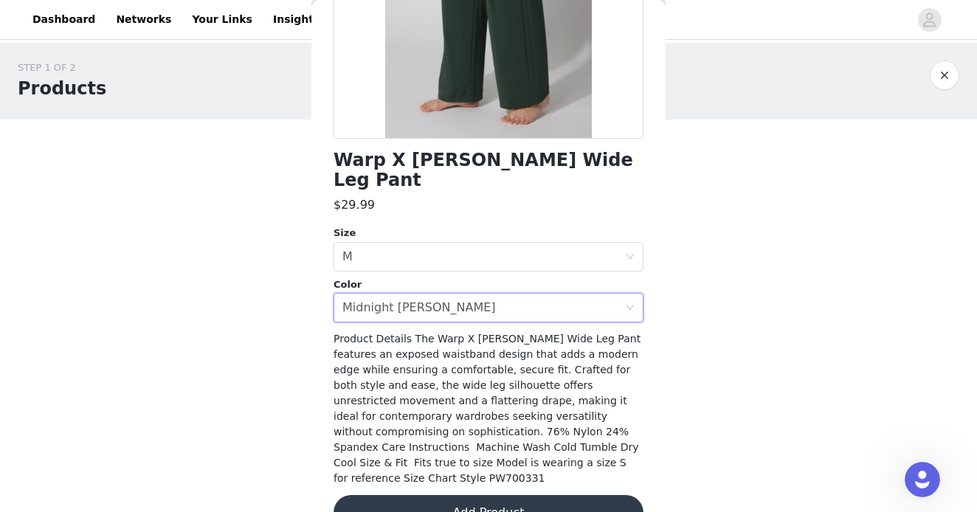
click at [433, 495] on button "Add Product" at bounding box center [489, 512] width 310 height 35
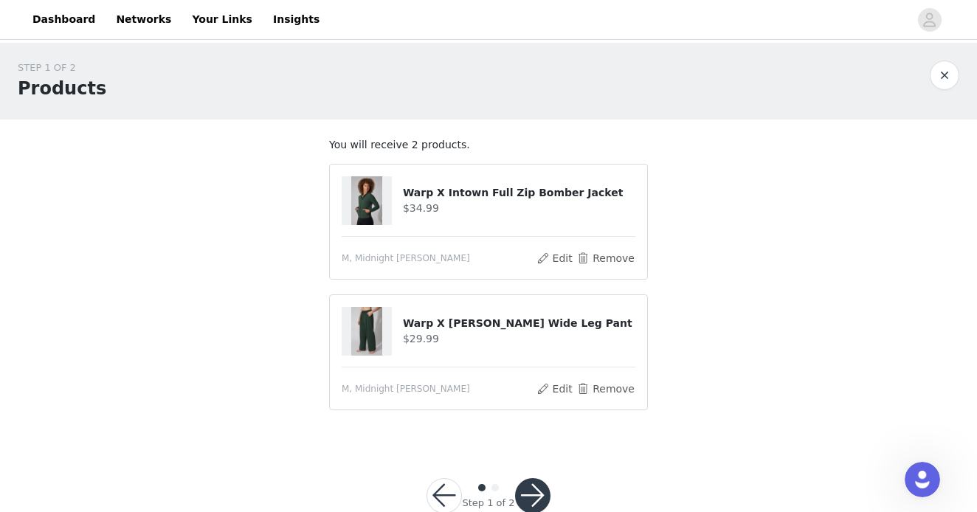
click at [535, 494] on button "button" at bounding box center [532, 495] width 35 height 35
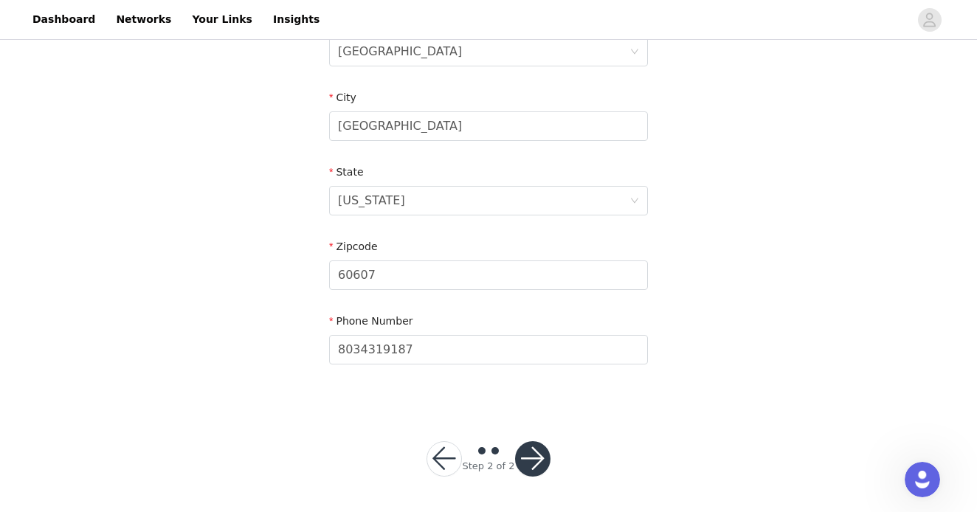
scroll to position [494, 0]
click at [534, 468] on button "button" at bounding box center [532, 459] width 35 height 35
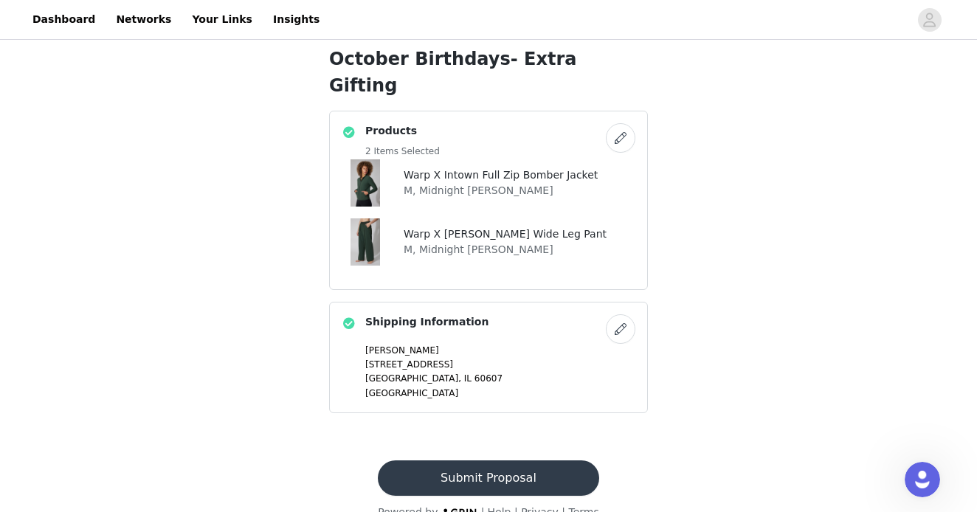
scroll to position [8, 0]
click at [503, 461] on button "Submit Proposal" at bounding box center [488, 478] width 221 height 35
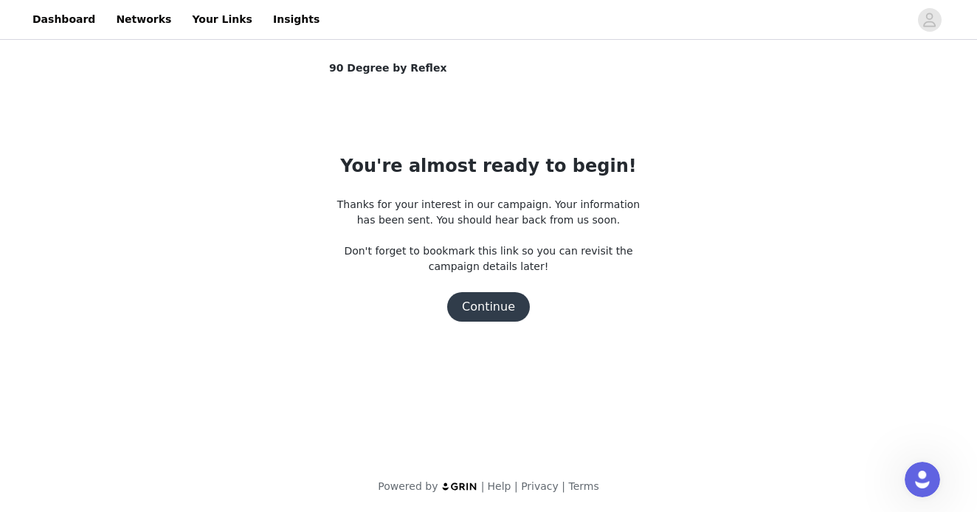
click at [492, 314] on button "Continue" at bounding box center [488, 307] width 83 height 30
